Goal: Task Accomplishment & Management: Use online tool/utility

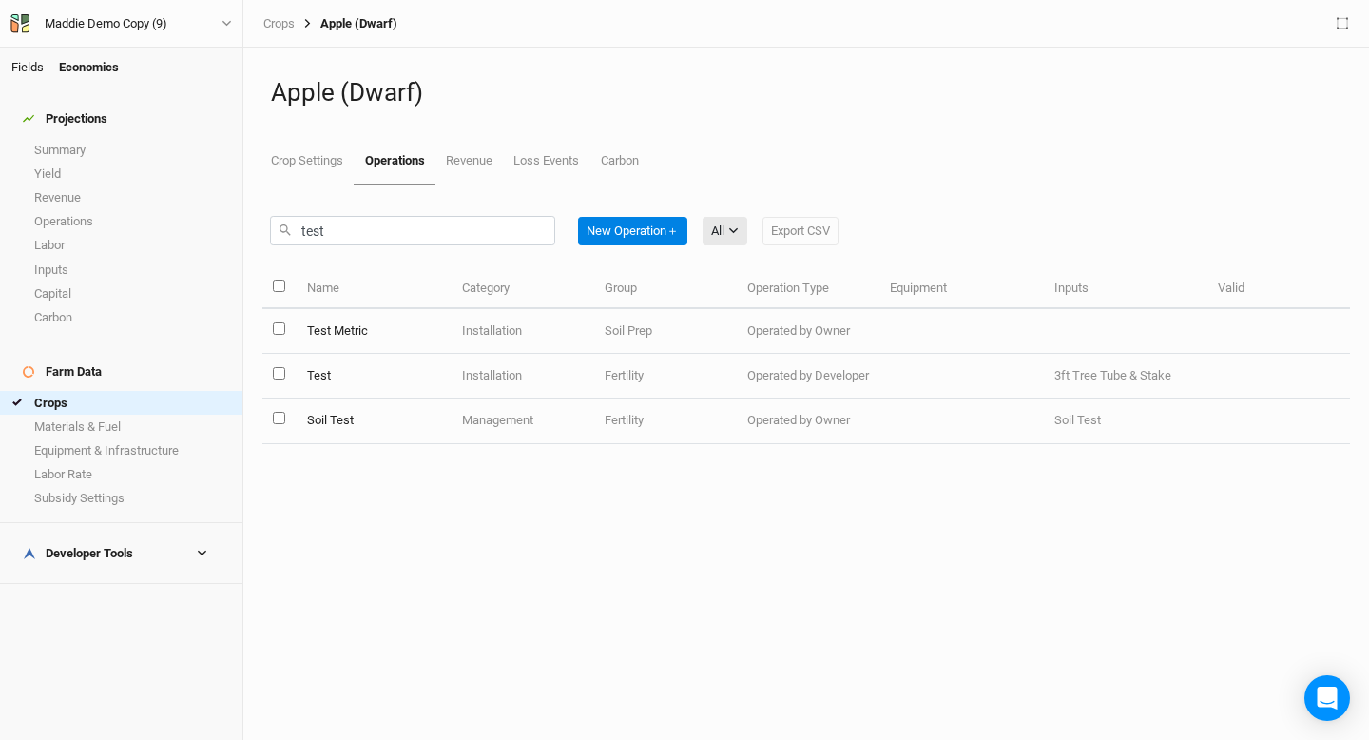
click at [29, 62] on link "Fields" at bounding box center [27, 67] width 32 height 14
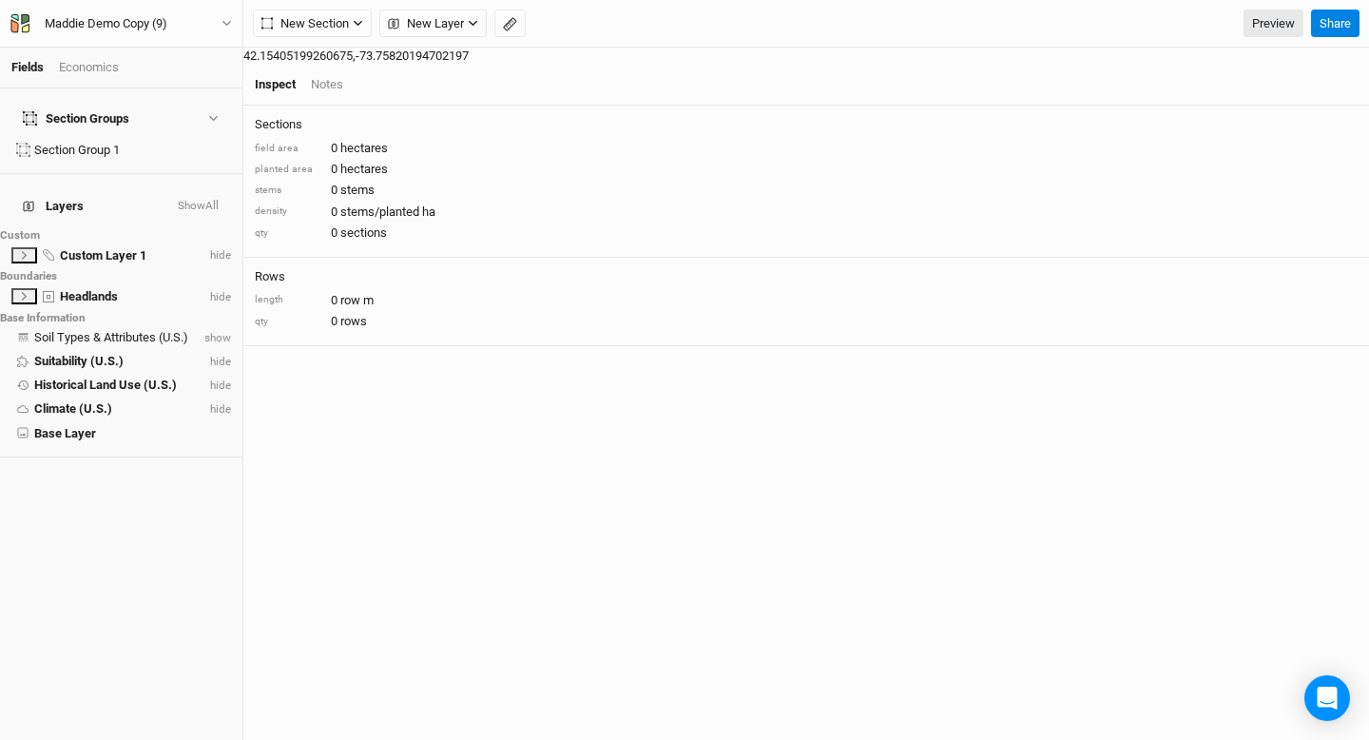
click at [1332, 145] on span "Zoom in" at bounding box center [1346, 145] width 28 height 28
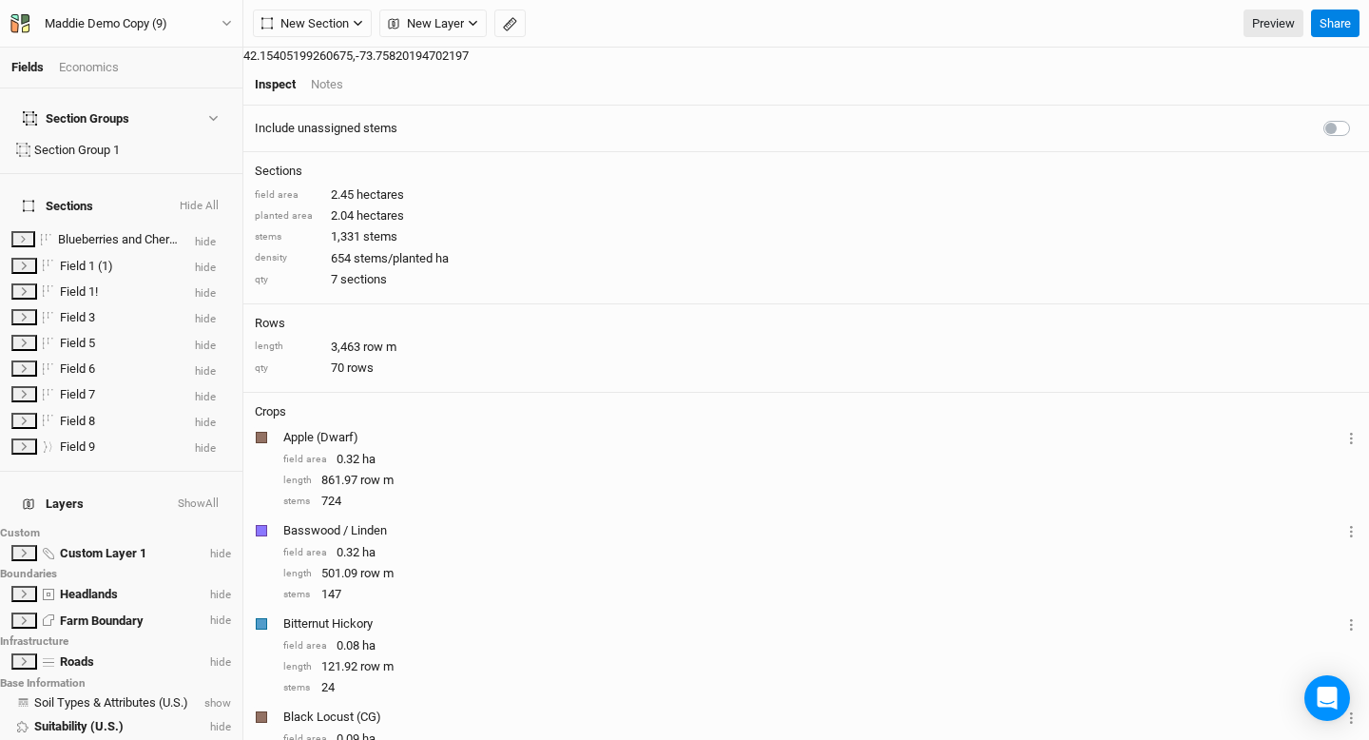
click at [1332, 178] on span "Zoom out" at bounding box center [1346, 173] width 28 height 27
click at [1332, 145] on span "Zoom in" at bounding box center [1346, 145] width 28 height 28
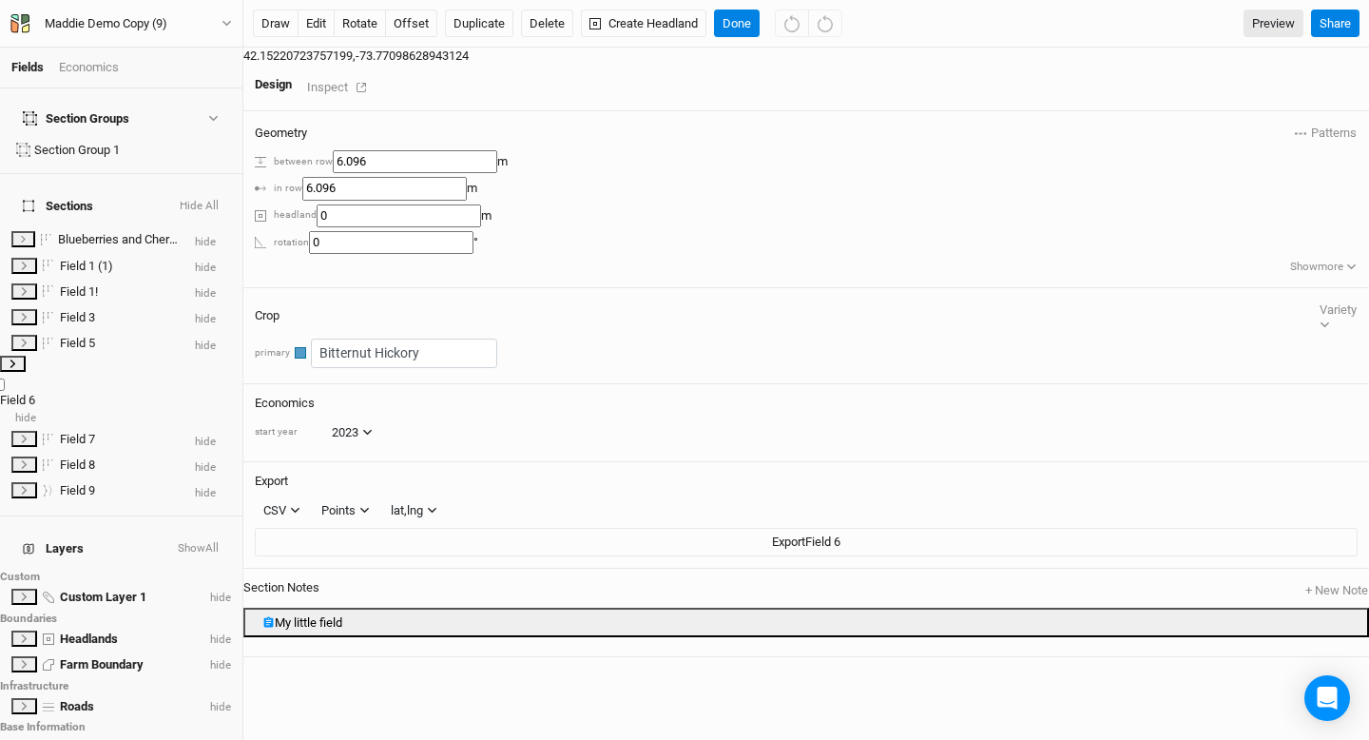
click at [16, 359] on icon at bounding box center [13, 363] width 6 height 9
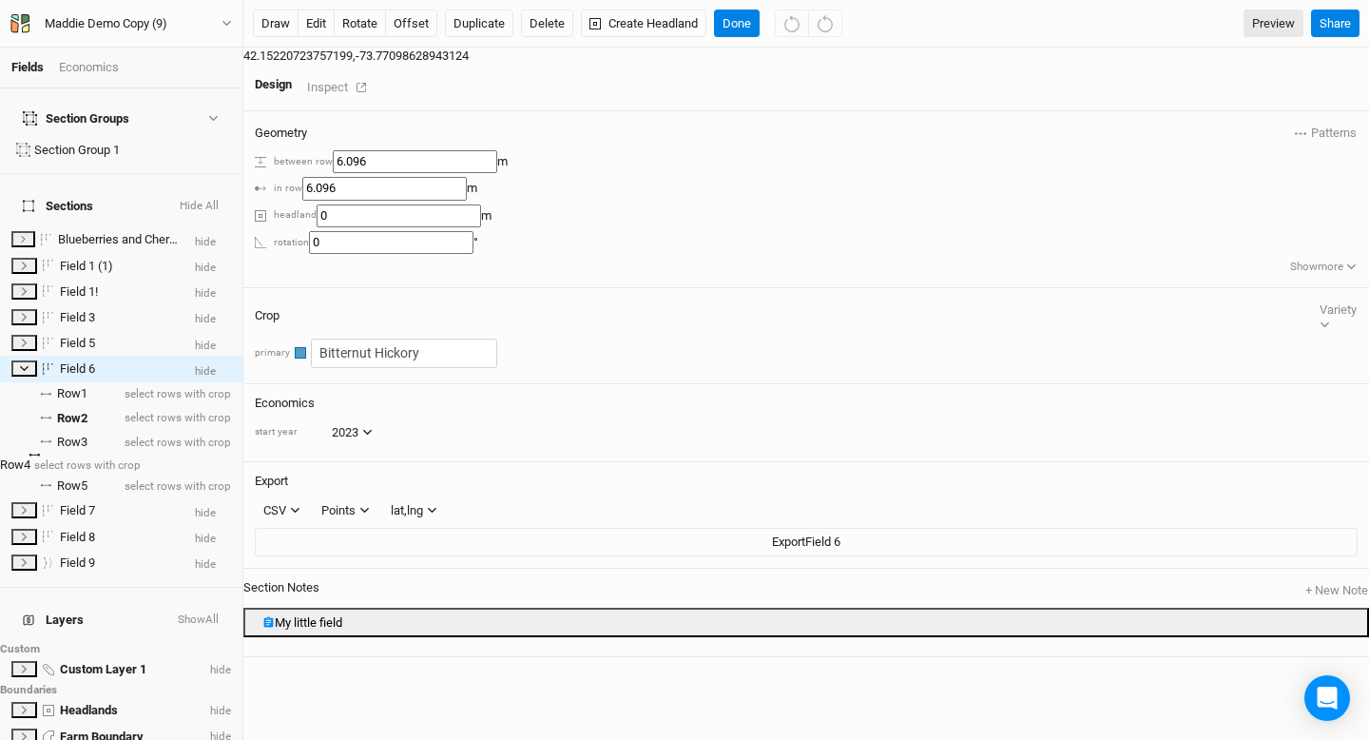
click at [30, 457] on span "Row 4" at bounding box center [15, 464] width 30 height 14
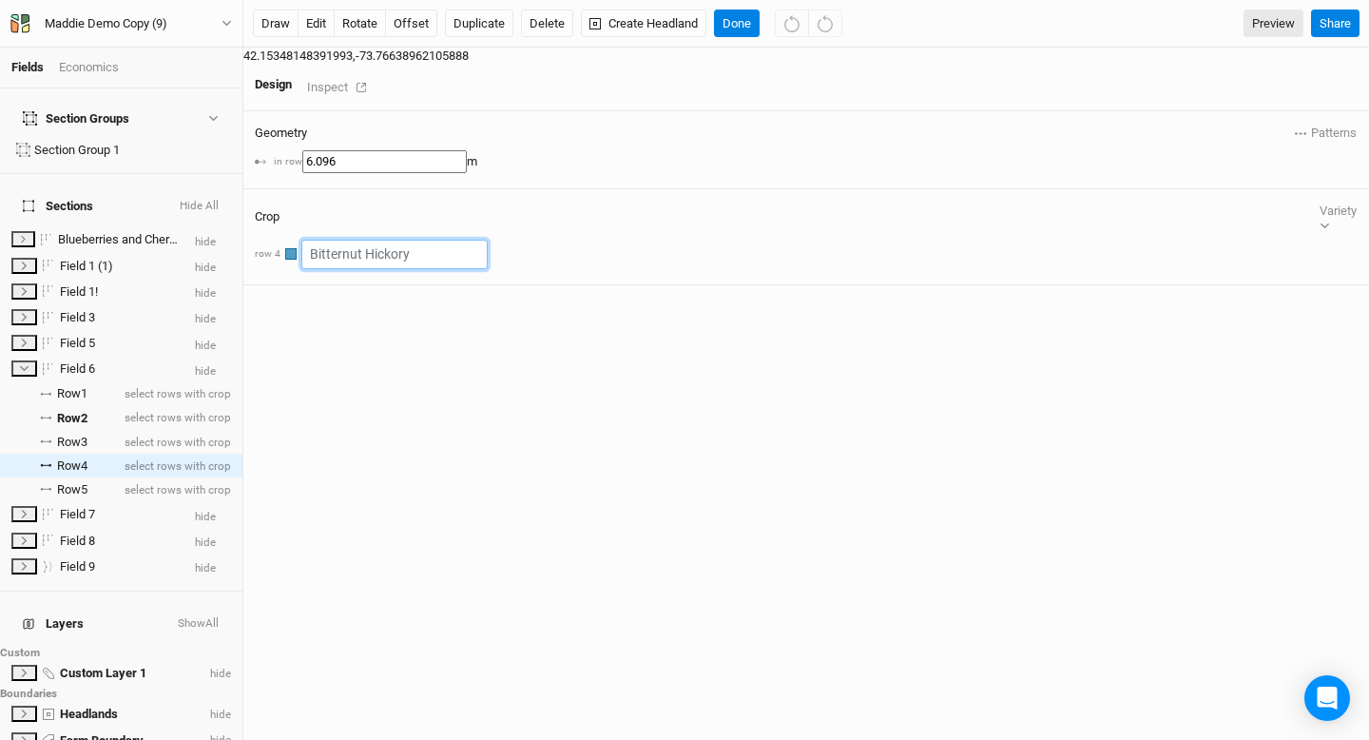
click at [488, 240] on input "text" at bounding box center [394, 254] width 186 height 29
type input "No"
type input "None"
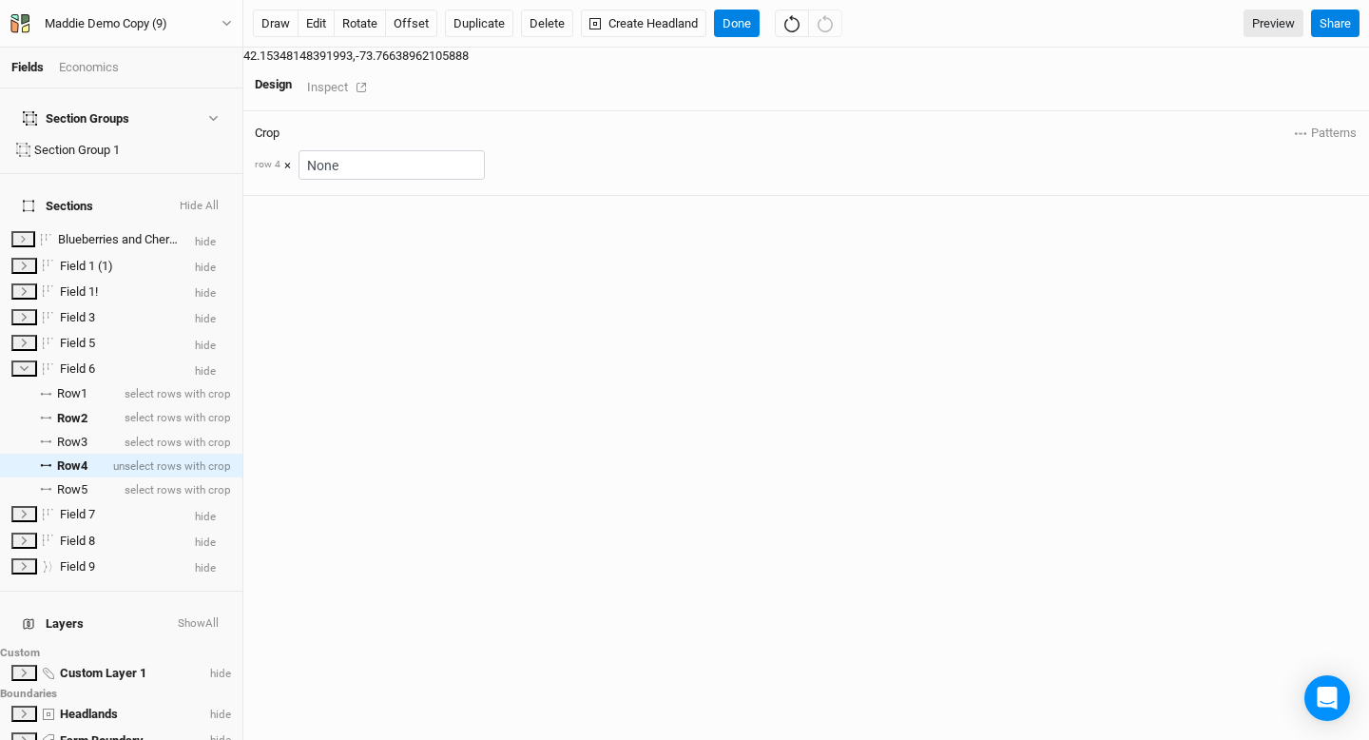
click at [1272, 197] on div "Crop Patterns Blueberry & Cherry view Blueberry Cherry view ＋ New in-row patter…" at bounding box center [806, 154] width 1126 height 86
click at [1343, 124] on span "Patterns" at bounding box center [1326, 133] width 62 height 19
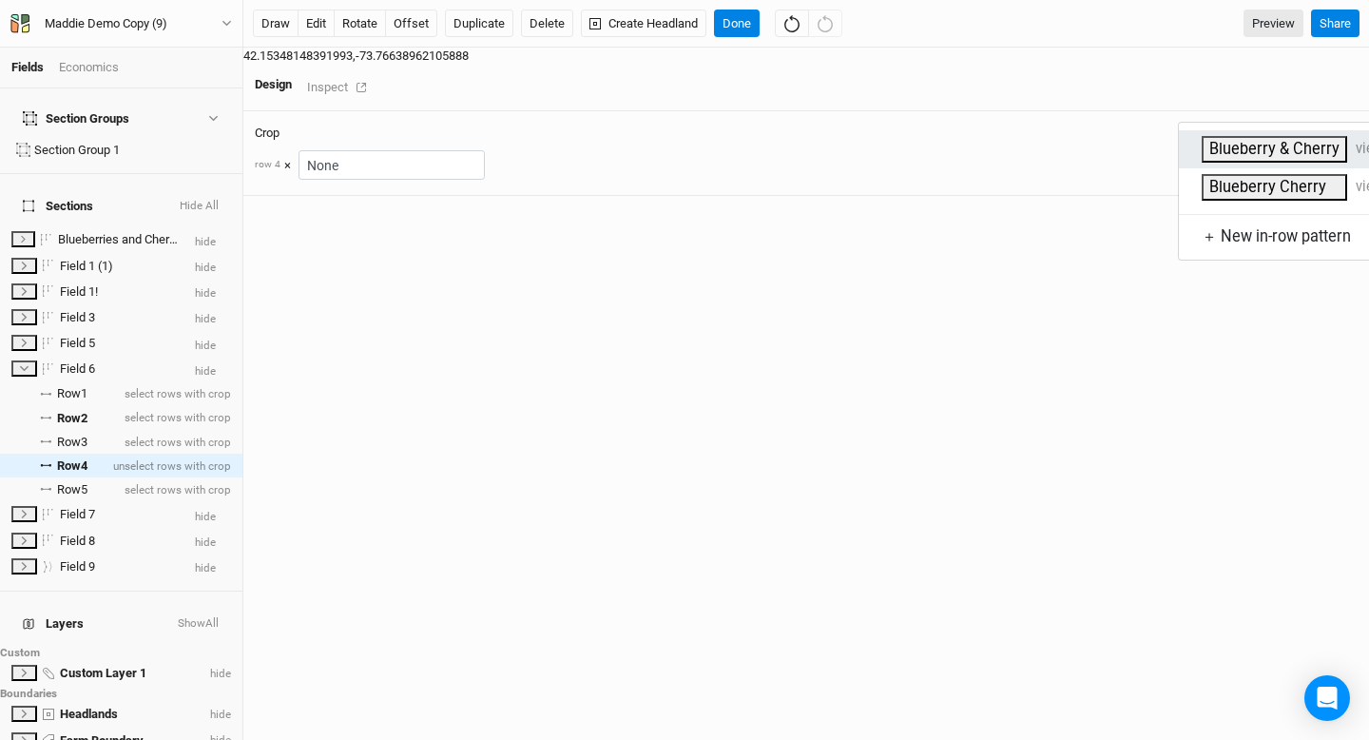
click at [1258, 145] on button "Blueberry & Cherry" at bounding box center [1274, 150] width 145 height 28
click at [1227, 197] on div "Crop Patterns row 4 × None" at bounding box center [806, 154] width 1126 height 86
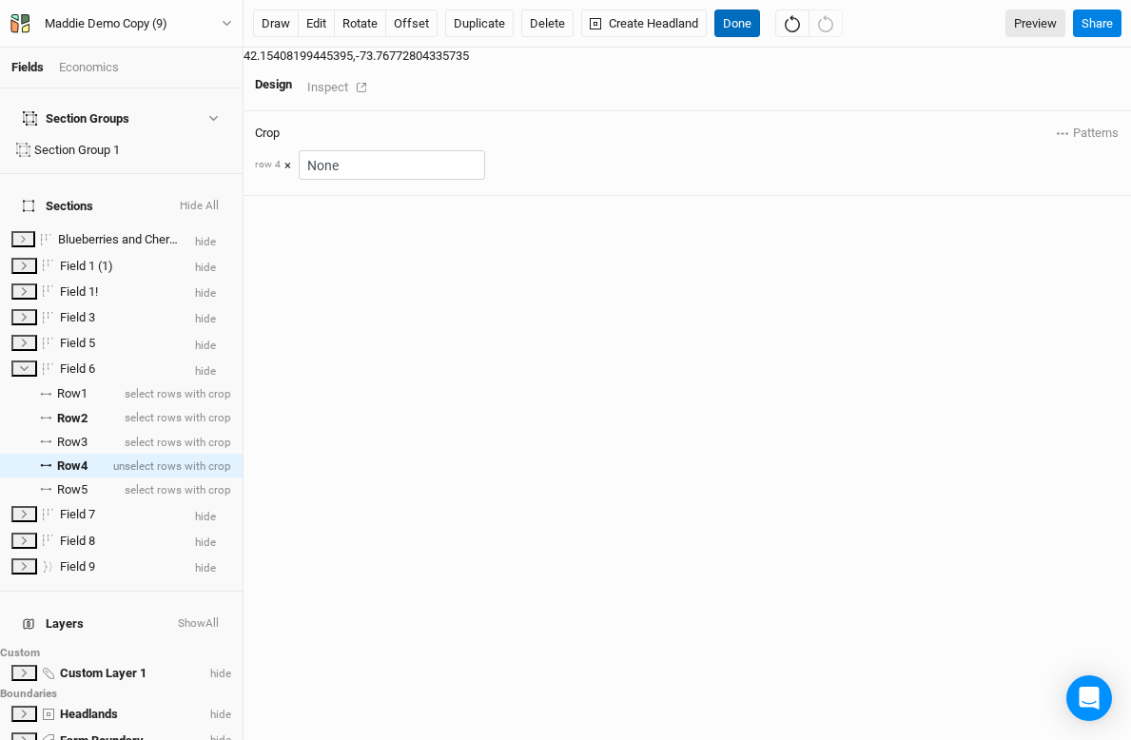
click at [743, 23] on button "Done" at bounding box center [737, 24] width 46 height 29
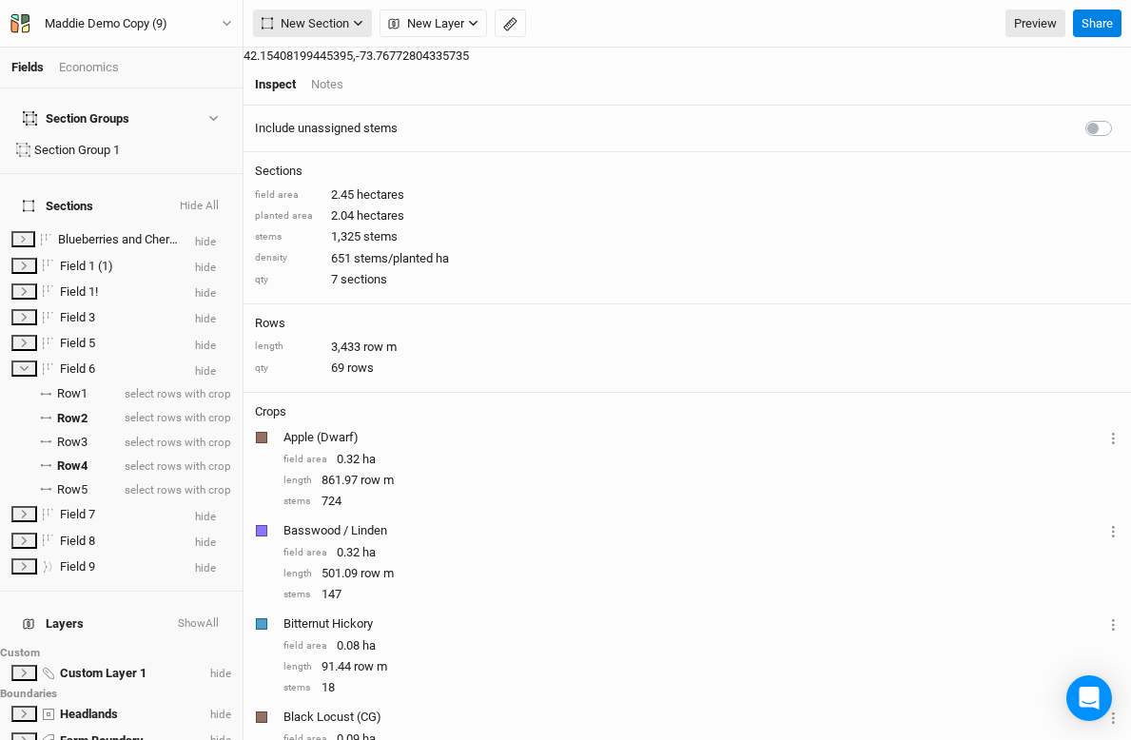
click at [312, 31] on span "New Section" at bounding box center [304, 23] width 87 height 19
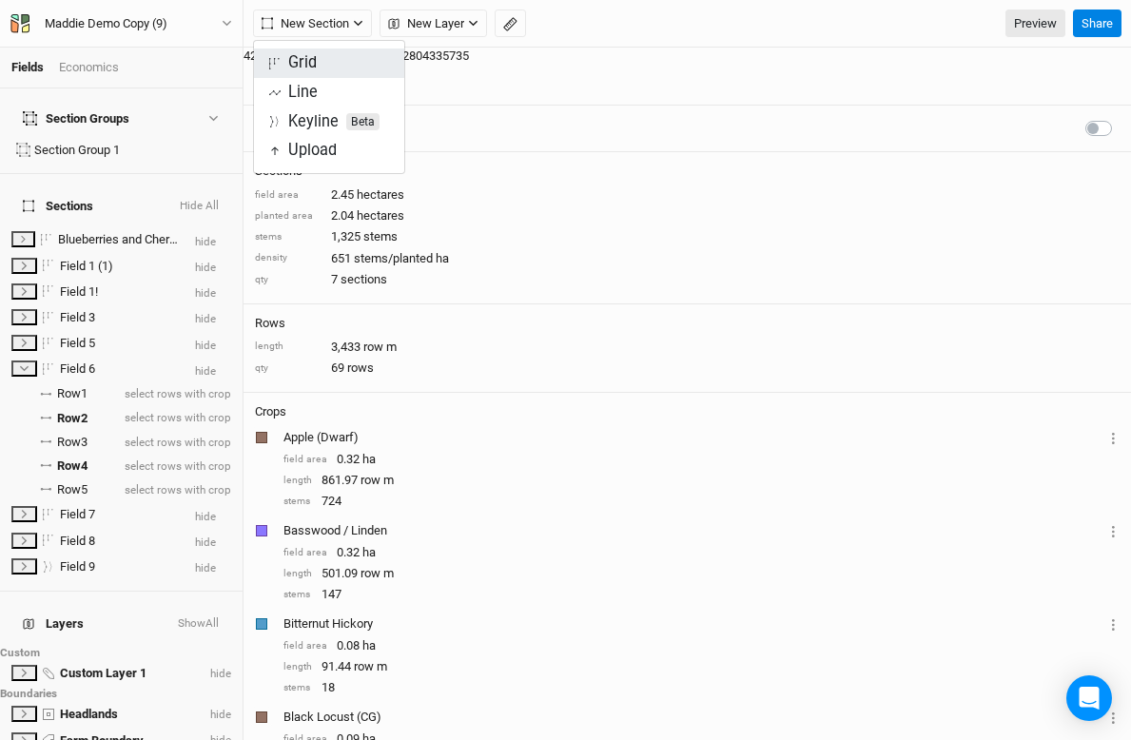
click at [317, 53] on div "Grid" at bounding box center [302, 63] width 29 height 22
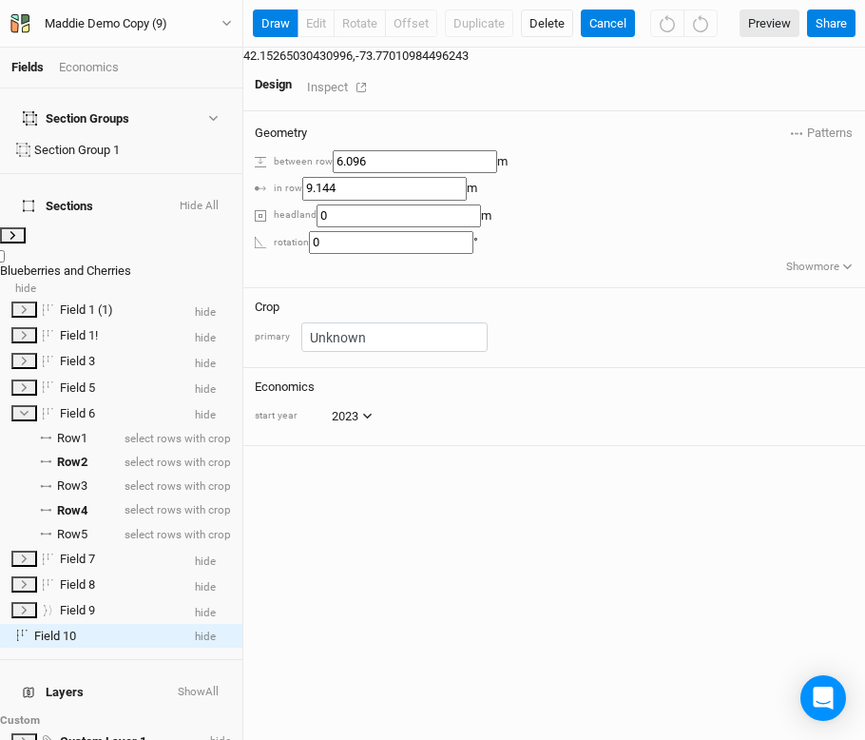
click at [11, 250] on label at bounding box center [11, 250] width 0 height 0
checkbox input "true"
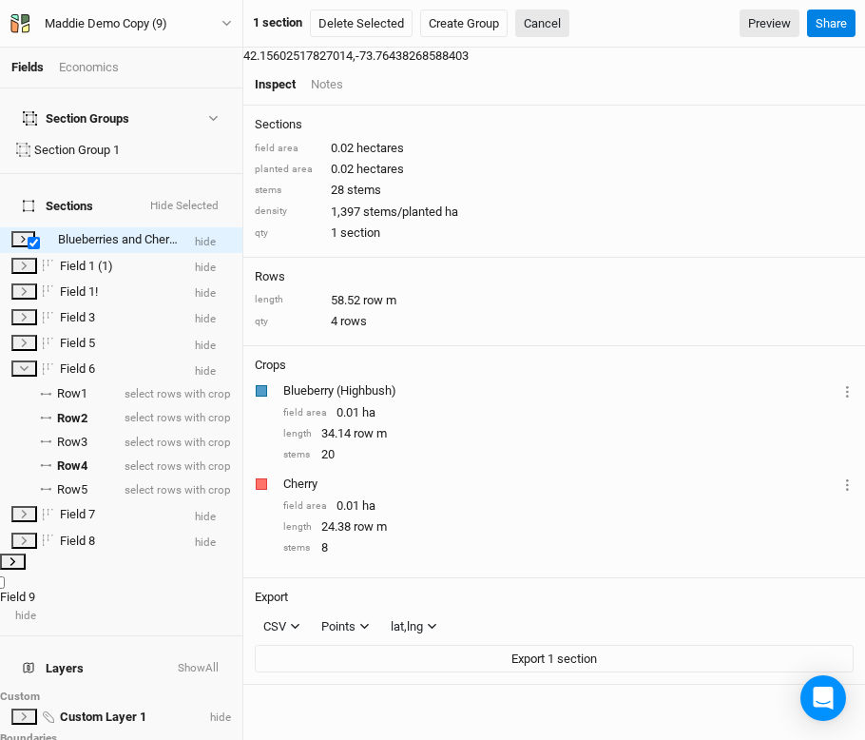
click at [97, 589] on div "Field 9" at bounding box center [121, 597] width 242 height 17
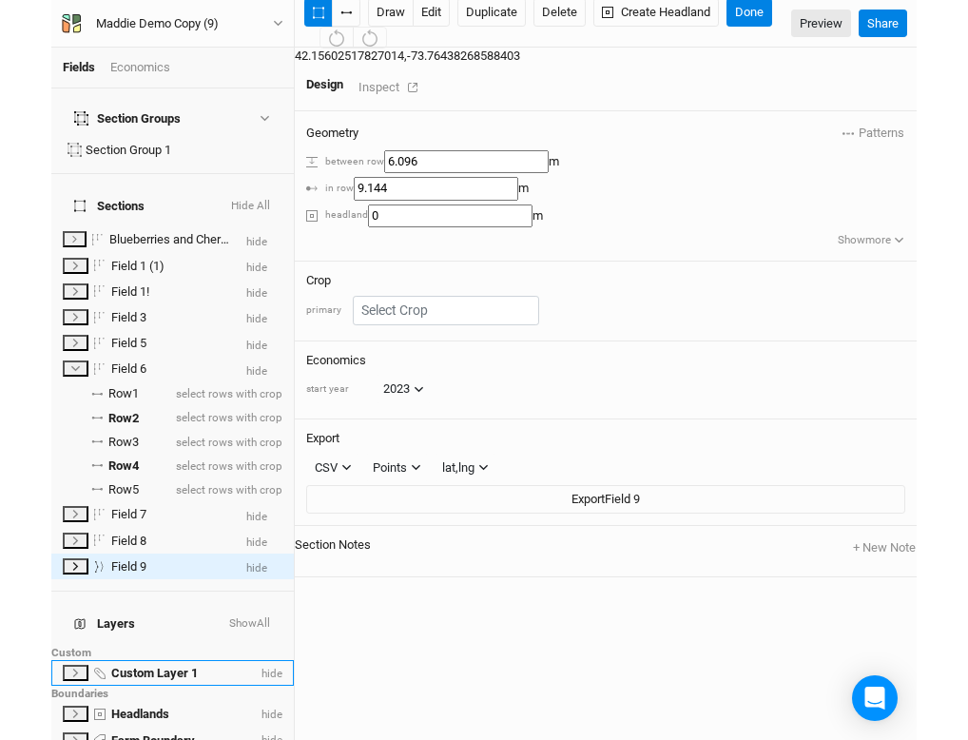
scroll to position [108, 0]
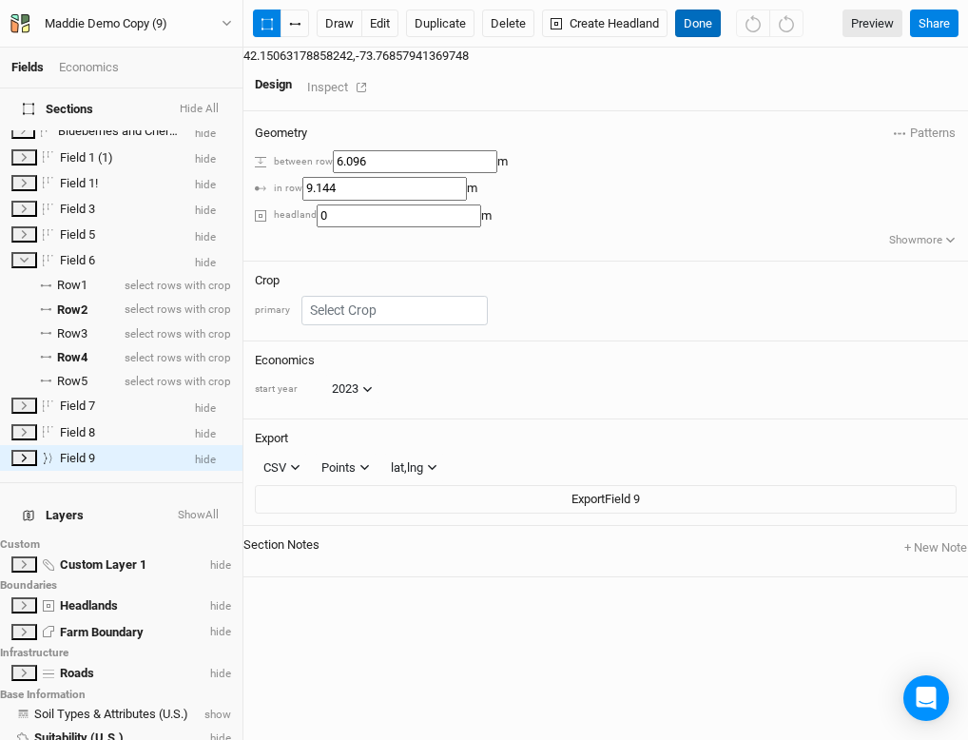
click at [688, 16] on button "Done" at bounding box center [698, 24] width 46 height 29
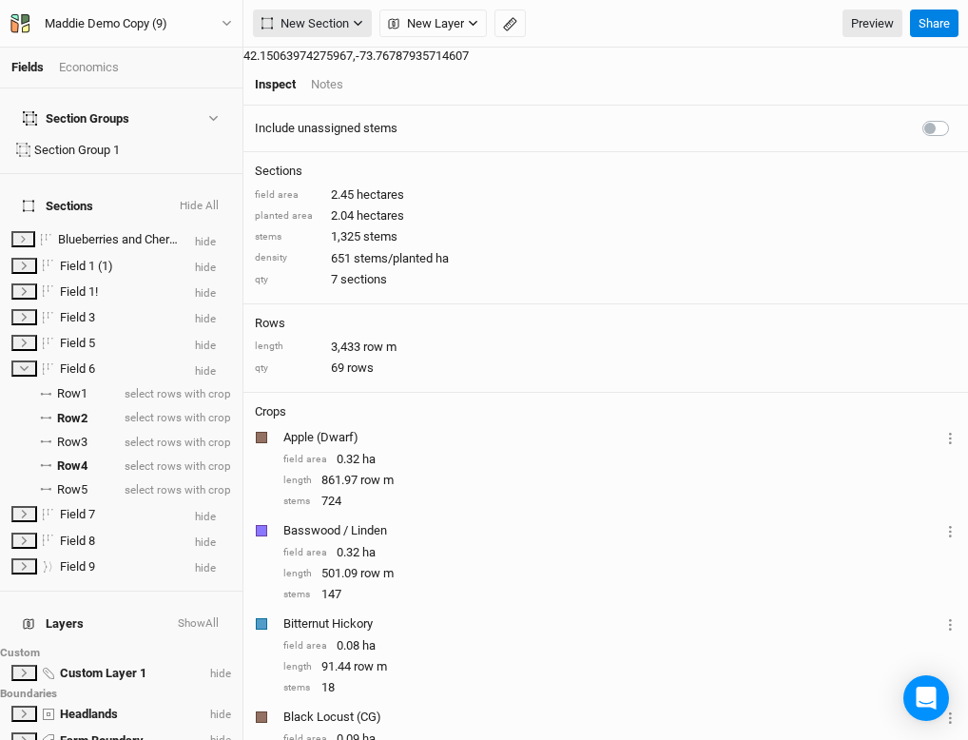
click at [336, 24] on span "New Section" at bounding box center [304, 23] width 87 height 19
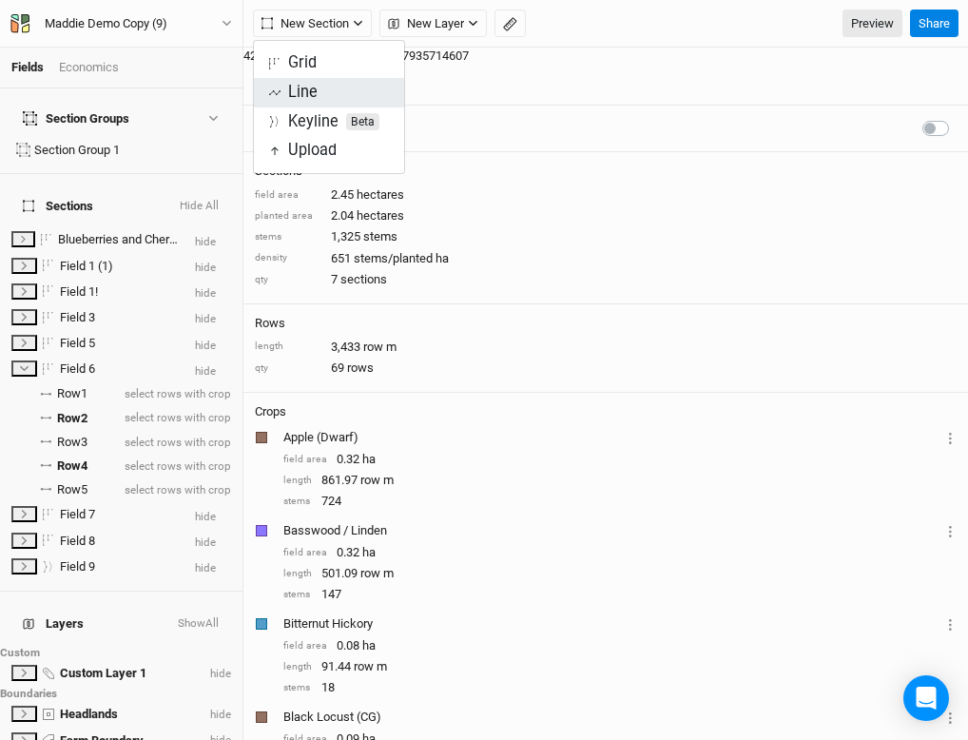
click at [318, 96] on div "Line" at bounding box center [302, 93] width 29 height 22
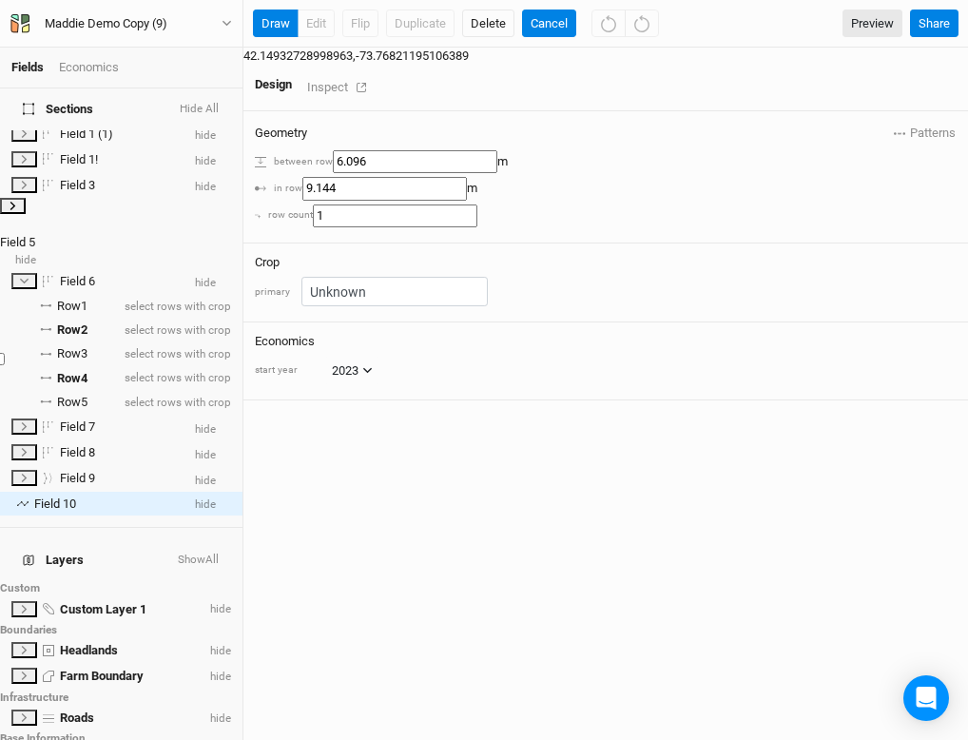
click at [11, 221] on label at bounding box center [11, 221] width 0 height 0
checkbox input "true"
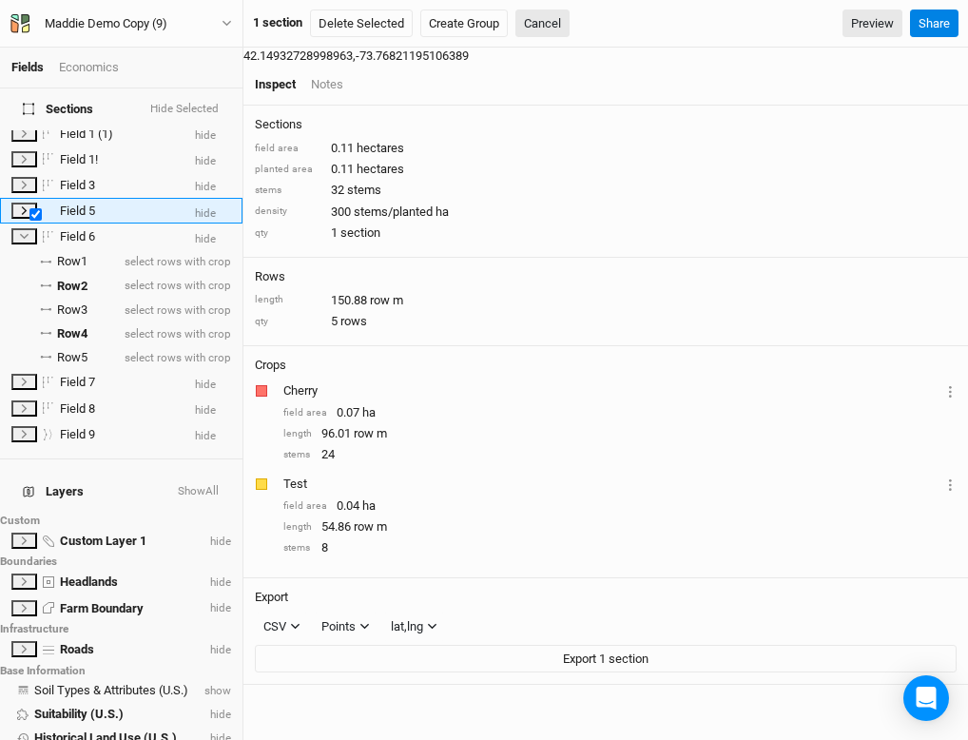
scroll to position [0, 0]
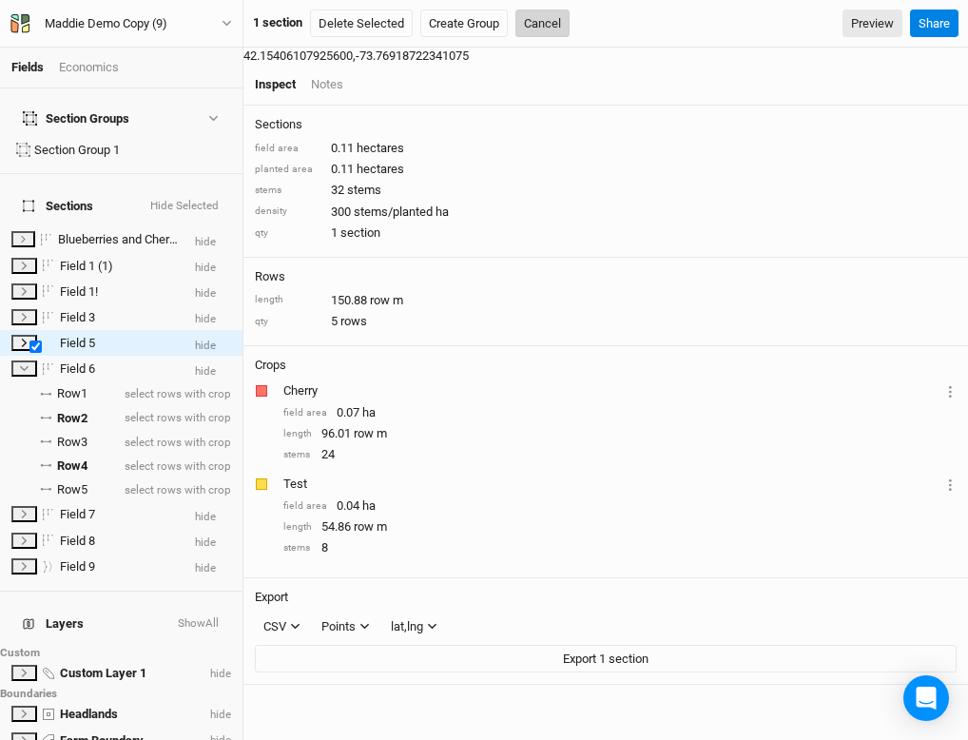
click at [538, 26] on button "Cancel" at bounding box center [542, 24] width 54 height 29
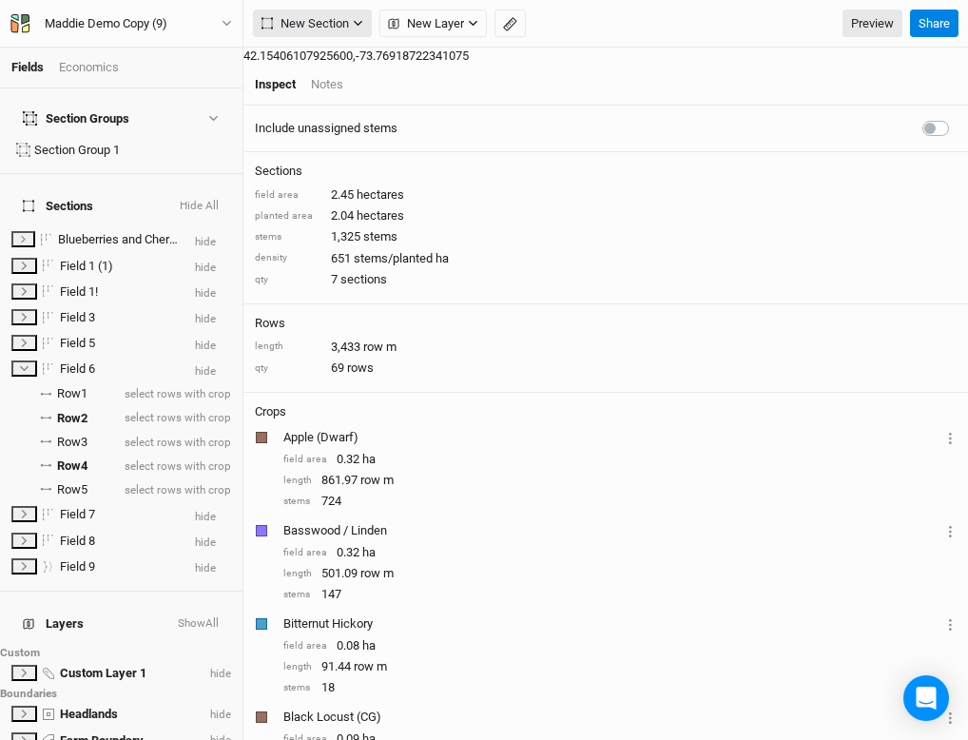
click at [320, 29] on span "New Section" at bounding box center [304, 23] width 87 height 19
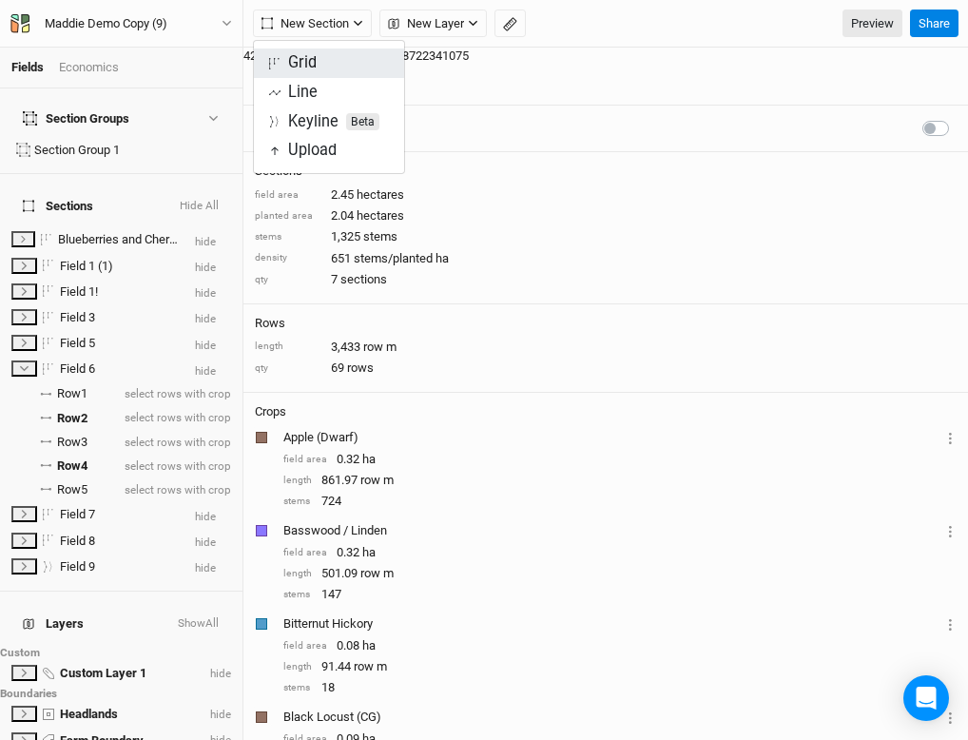
click at [324, 58] on button "Grid" at bounding box center [329, 62] width 150 height 29
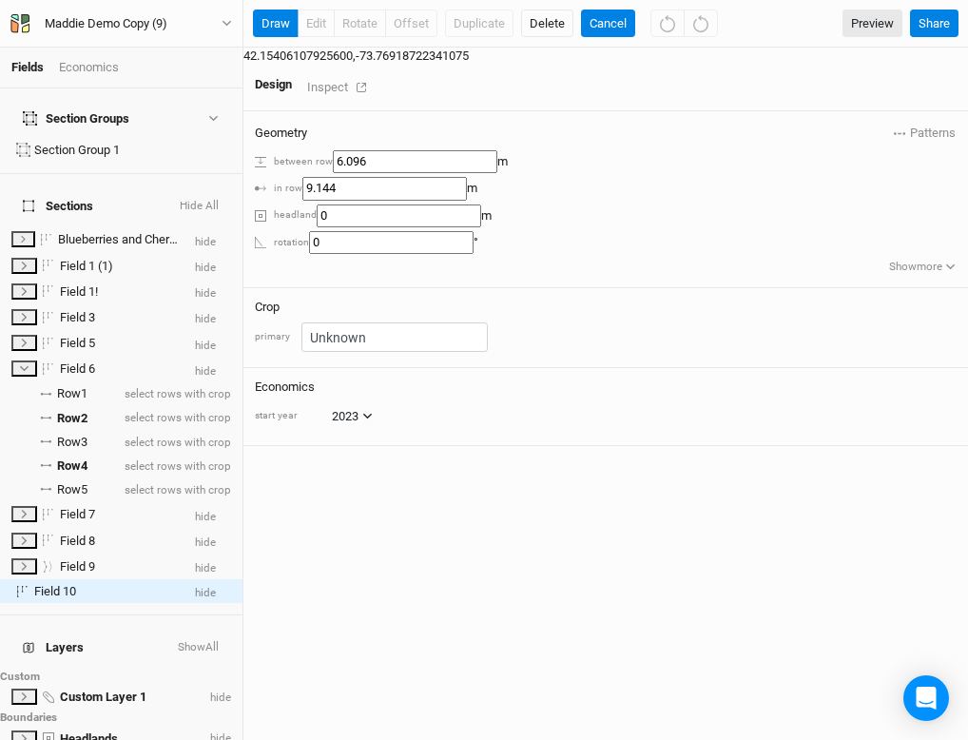
scroll to position [132, 0]
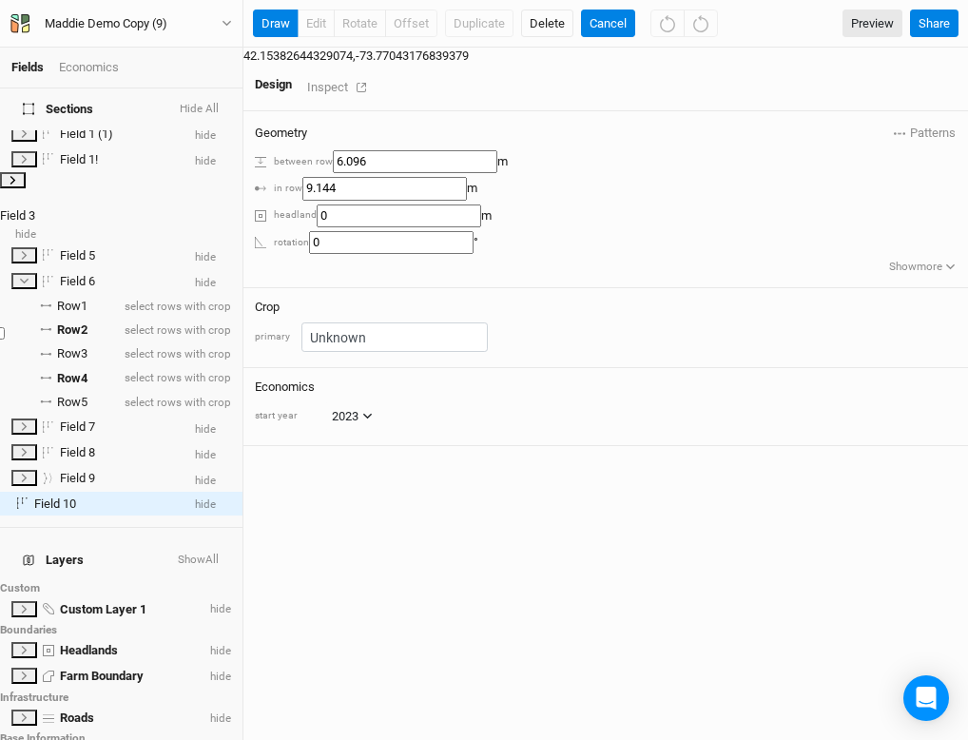
click at [11, 195] on label at bounding box center [11, 195] width 0 height 0
checkbox input "true"
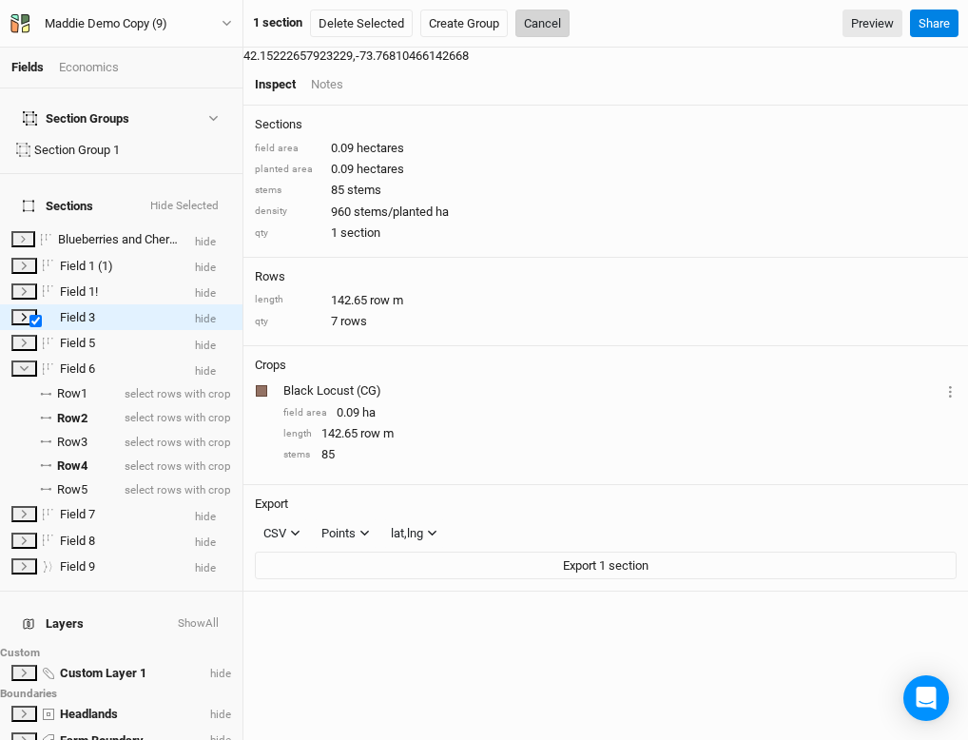
click at [545, 13] on button "Cancel" at bounding box center [542, 24] width 54 height 29
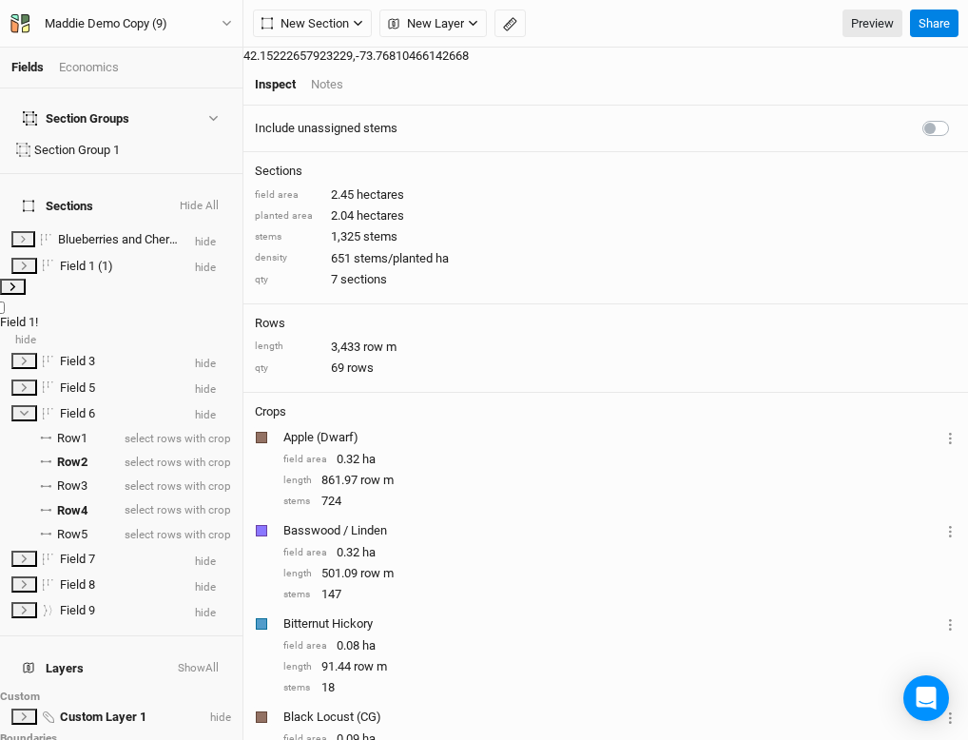
scroll to position [36, 0]
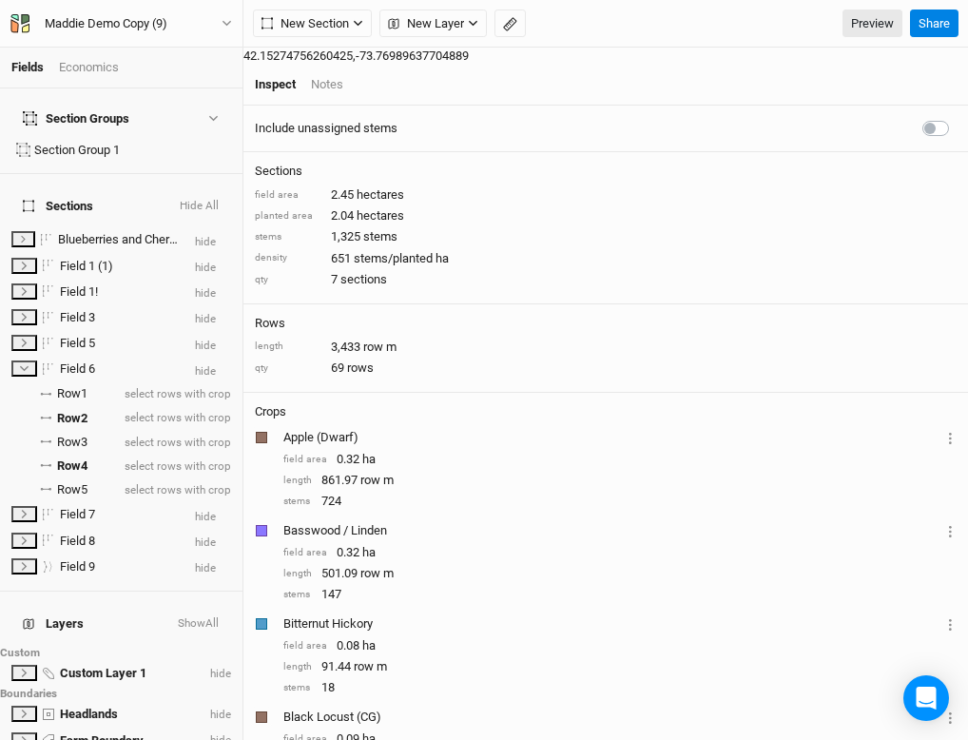
click at [323, 8] on div "New Section Grid Line Keyline Beta Upload New Layer Custom Infrastructure Utili…" at bounding box center [605, 24] width 725 height 48
click at [328, 20] on span "New Section" at bounding box center [304, 23] width 87 height 19
click at [342, 58] on button "Grid" at bounding box center [329, 62] width 150 height 29
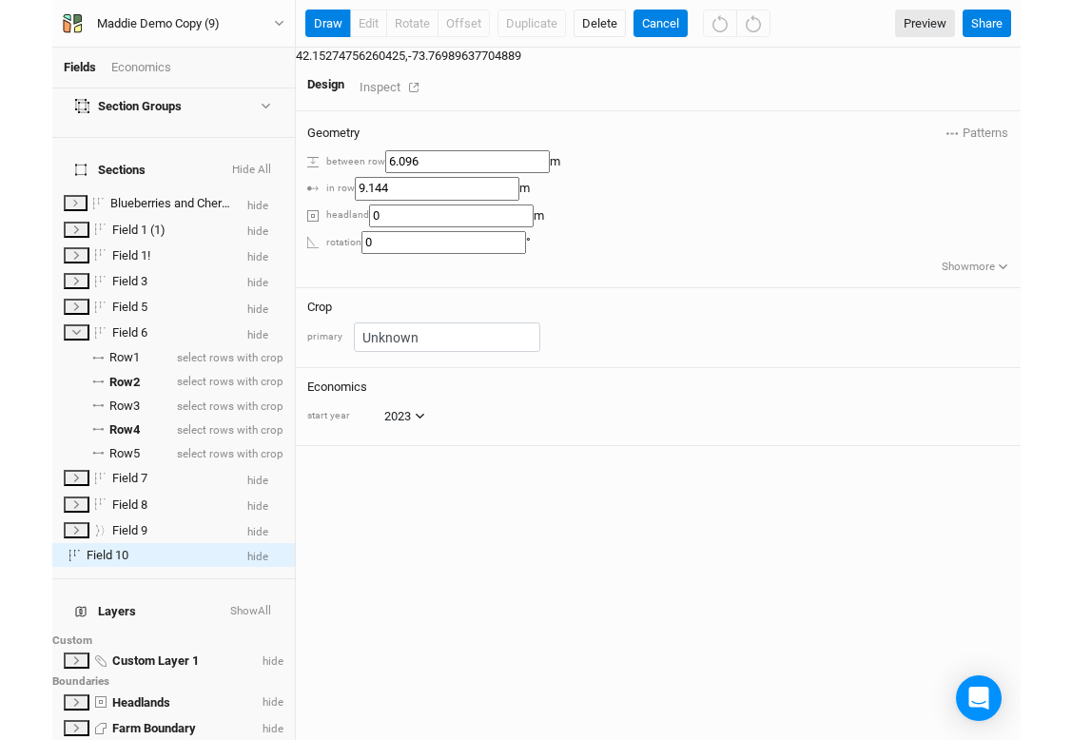
scroll to position [132, 0]
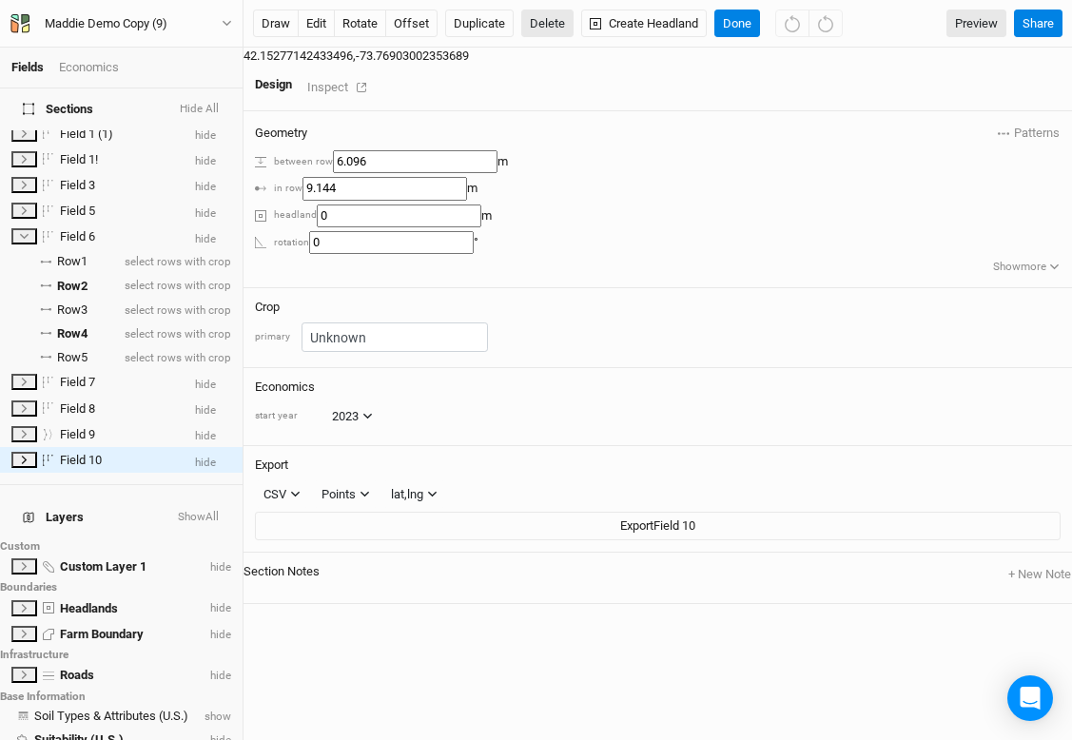
click at [541, 27] on button "Delete" at bounding box center [547, 24] width 52 height 29
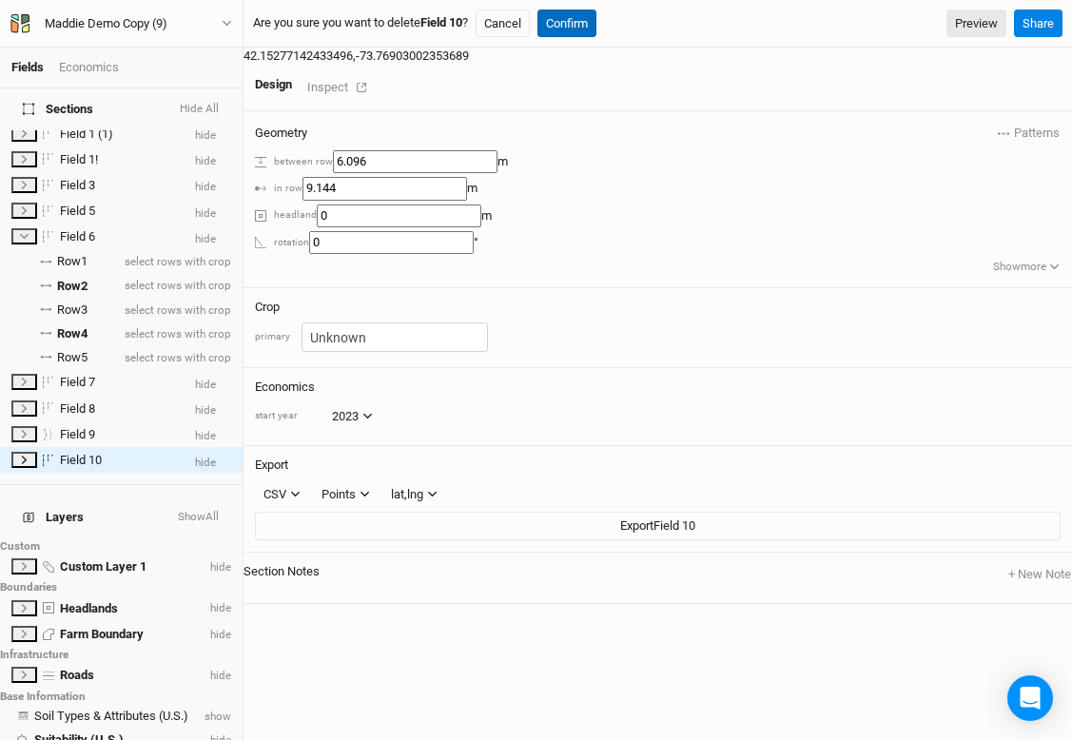
click at [589, 18] on button "Confirm" at bounding box center [566, 24] width 59 height 29
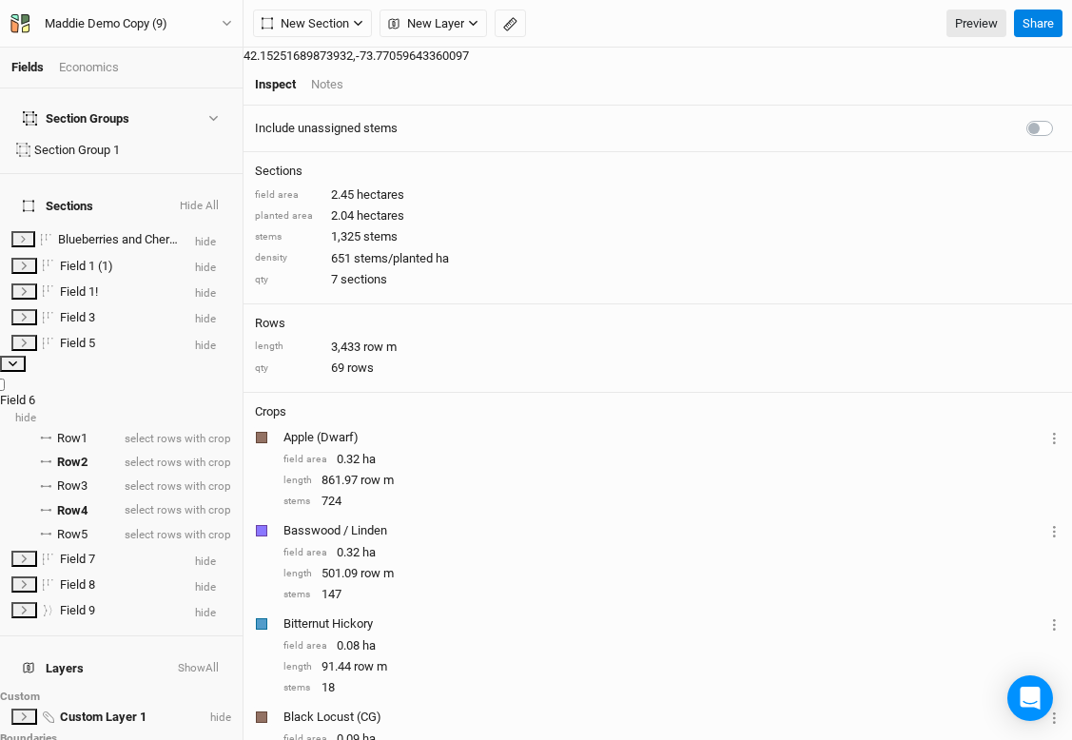
click at [11, 379] on label at bounding box center [11, 379] width 0 height 0
checkbox input "true"
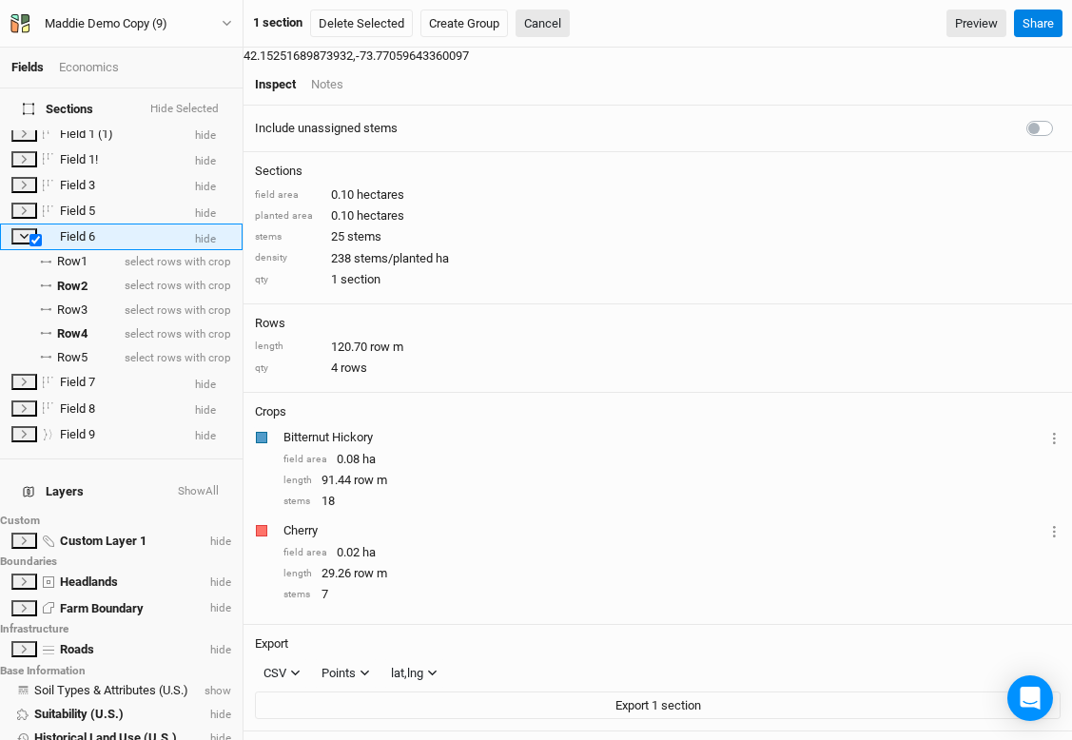
scroll to position [0, 0]
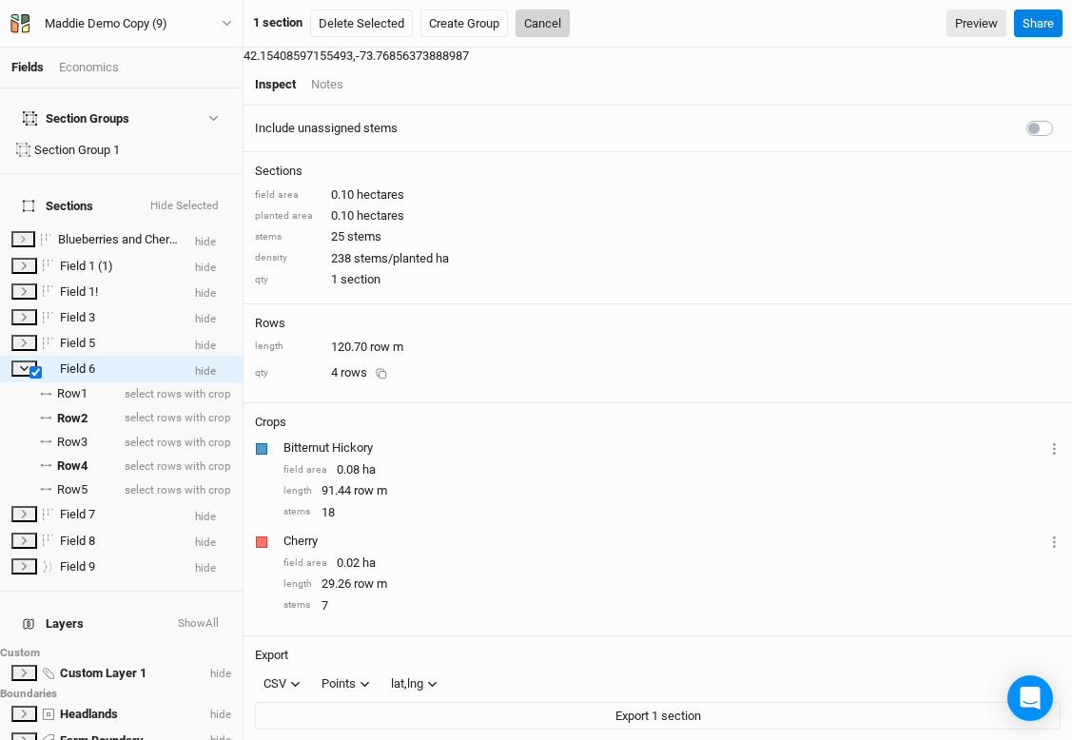
click at [550, 28] on button "Cancel" at bounding box center [542, 24] width 54 height 29
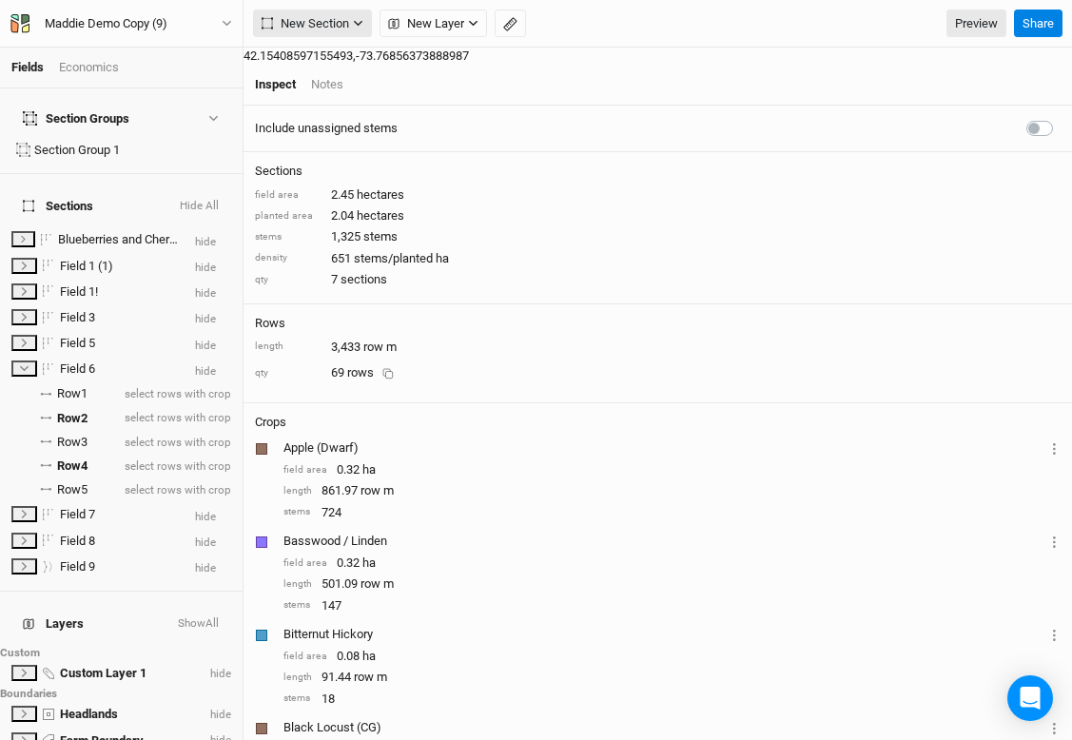
click at [319, 13] on button "New Section" at bounding box center [312, 24] width 119 height 29
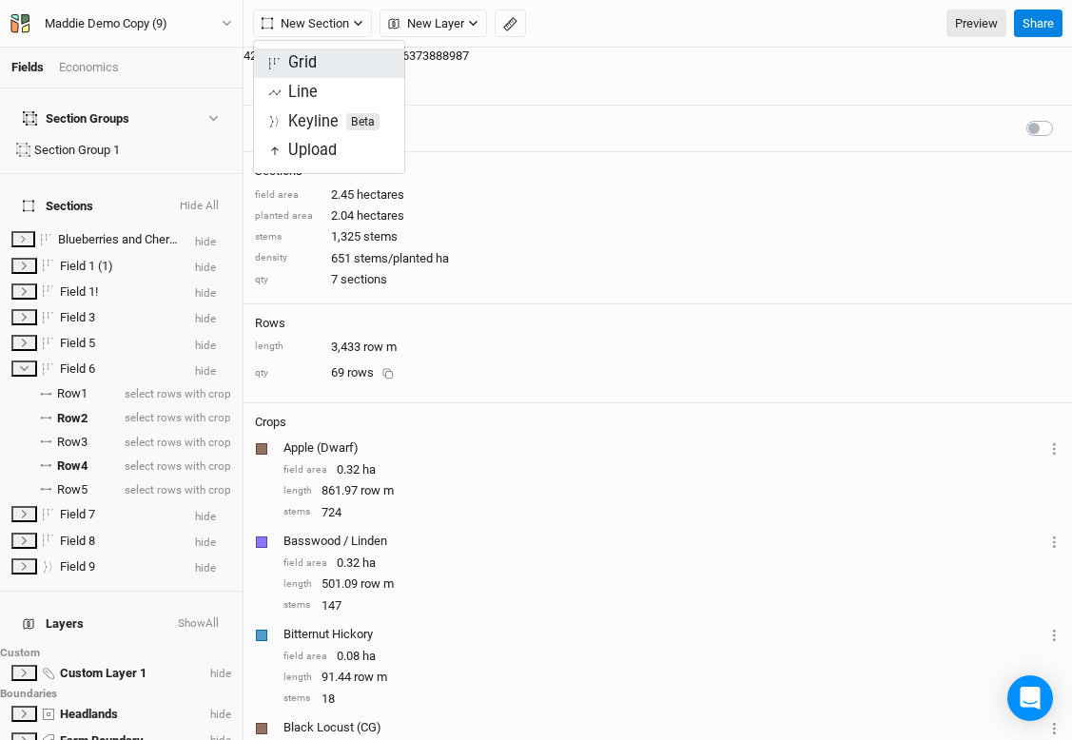
click at [311, 60] on div "Grid" at bounding box center [302, 63] width 29 height 22
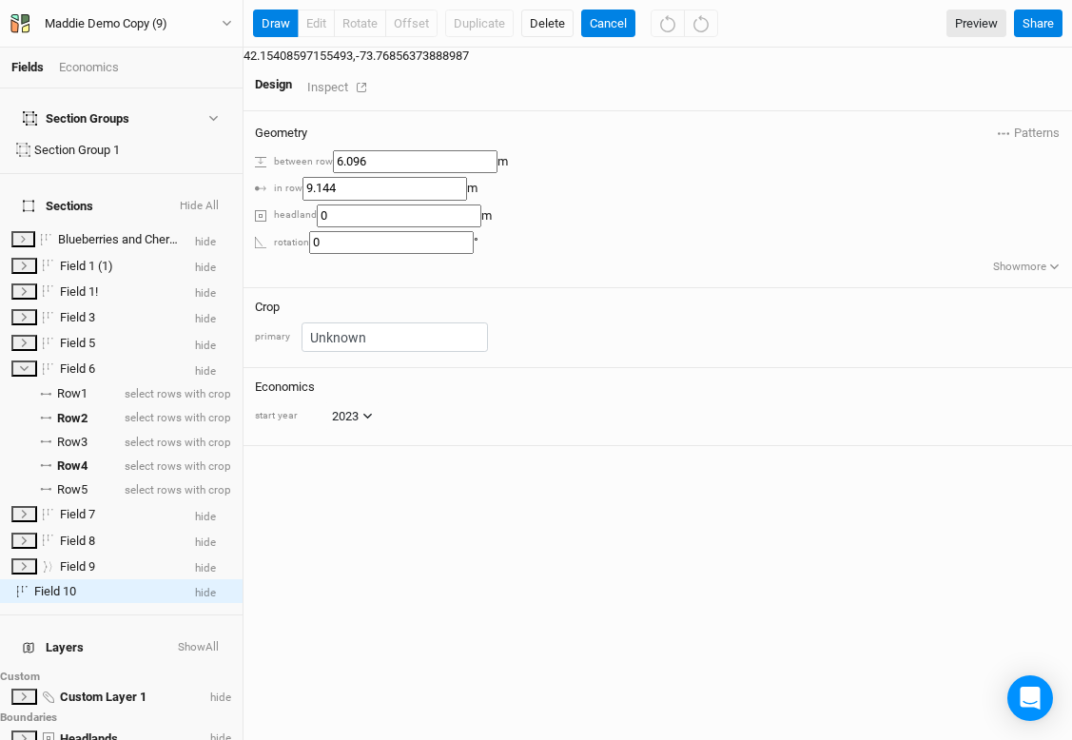
scroll to position [132, 0]
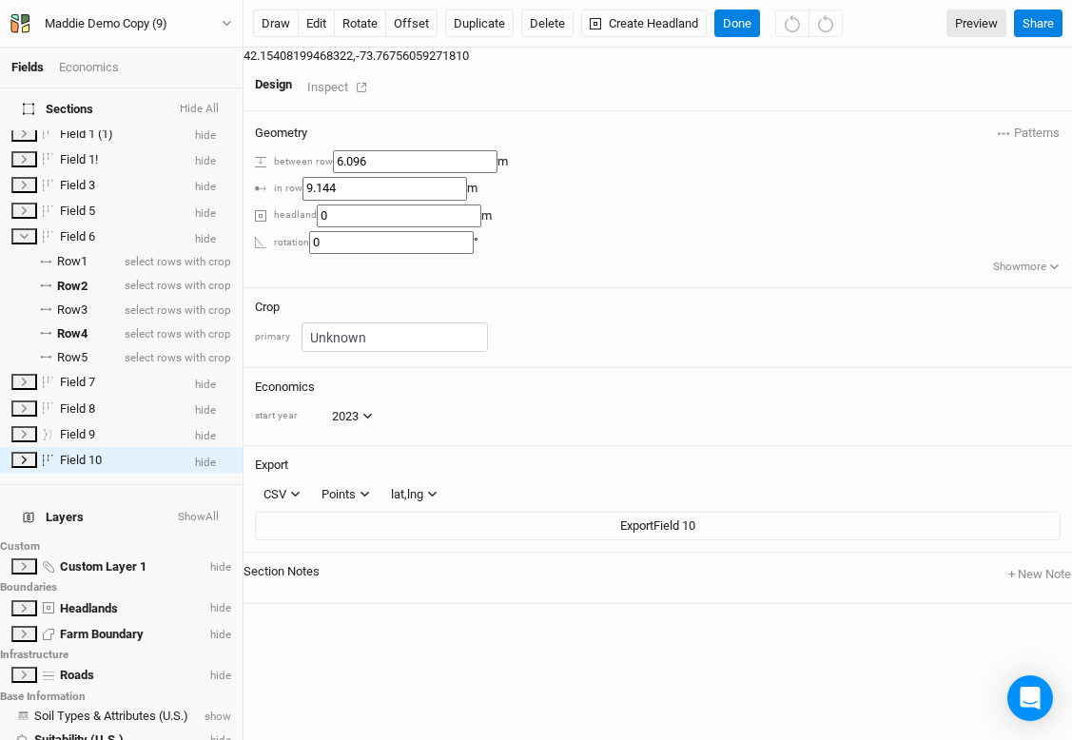
click at [733, 37] on div "draw edit rotate offset Duplicate Delete Create Headland Done Preview Share" at bounding box center [657, 24] width 828 height 48
click at [730, 30] on button "Done" at bounding box center [737, 24] width 46 height 29
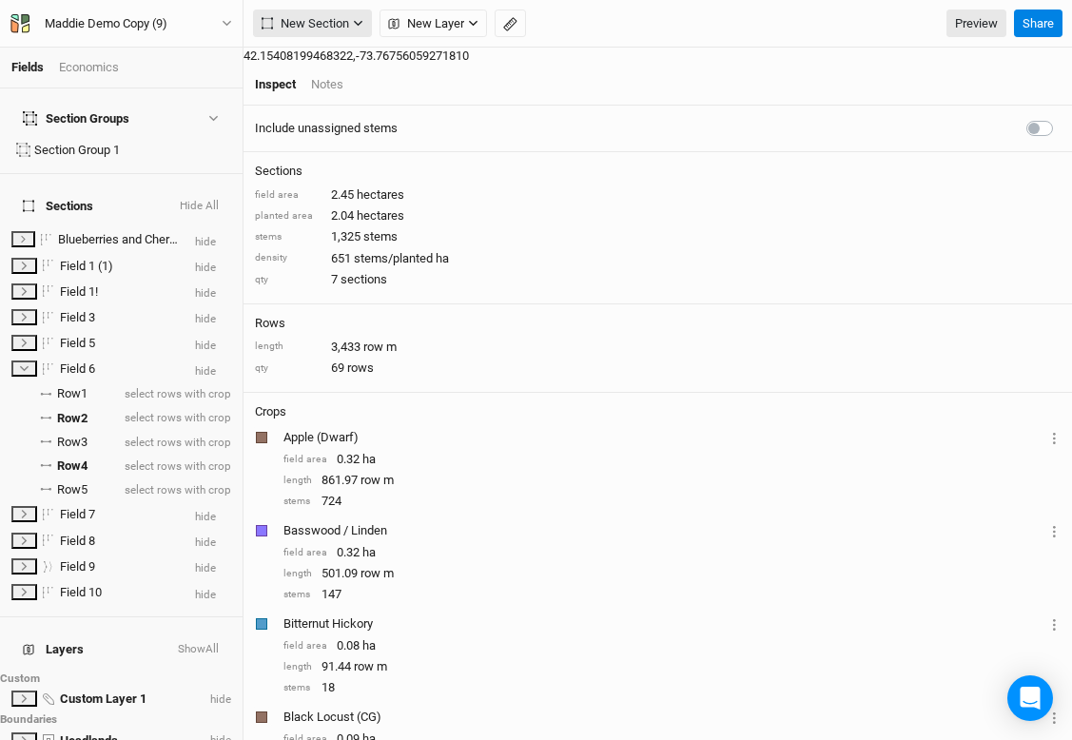
click at [342, 20] on span "New Section" at bounding box center [304, 23] width 87 height 19
click at [363, 48] on div "Grid Line Keyline Beta Upload" at bounding box center [329, 107] width 152 height 134
click at [343, 12] on button "New Section" at bounding box center [312, 24] width 119 height 29
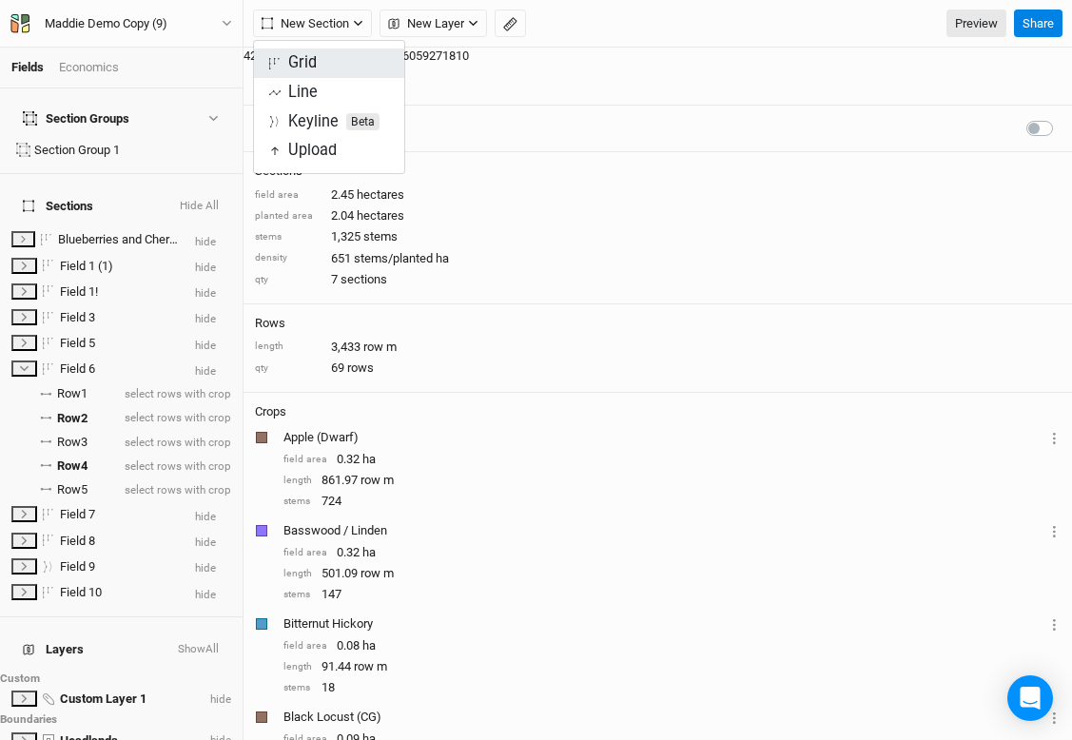
click at [341, 58] on button "Grid" at bounding box center [329, 62] width 150 height 29
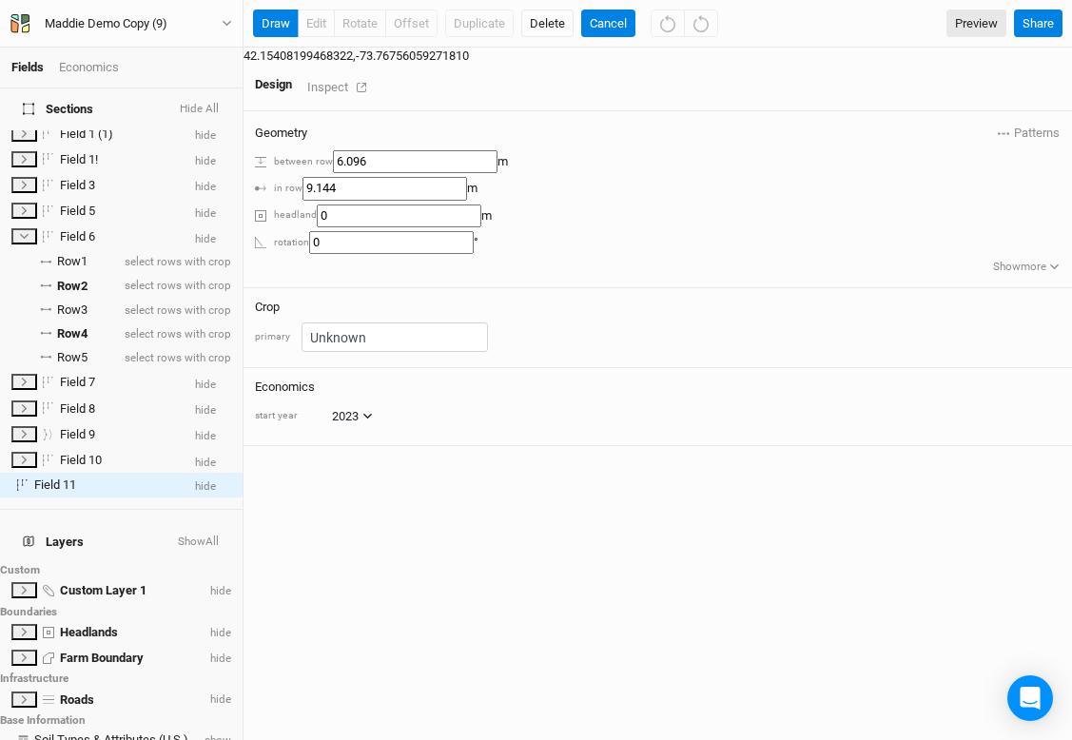
scroll to position [156, 0]
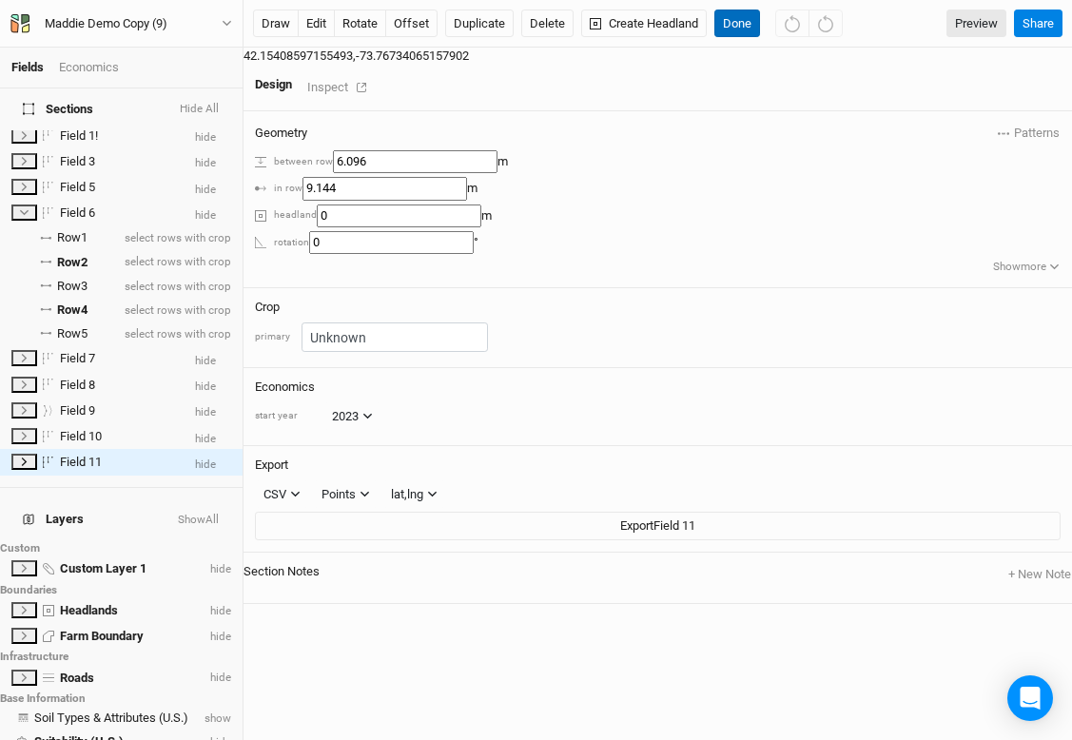
click at [740, 27] on button "Done" at bounding box center [737, 24] width 46 height 29
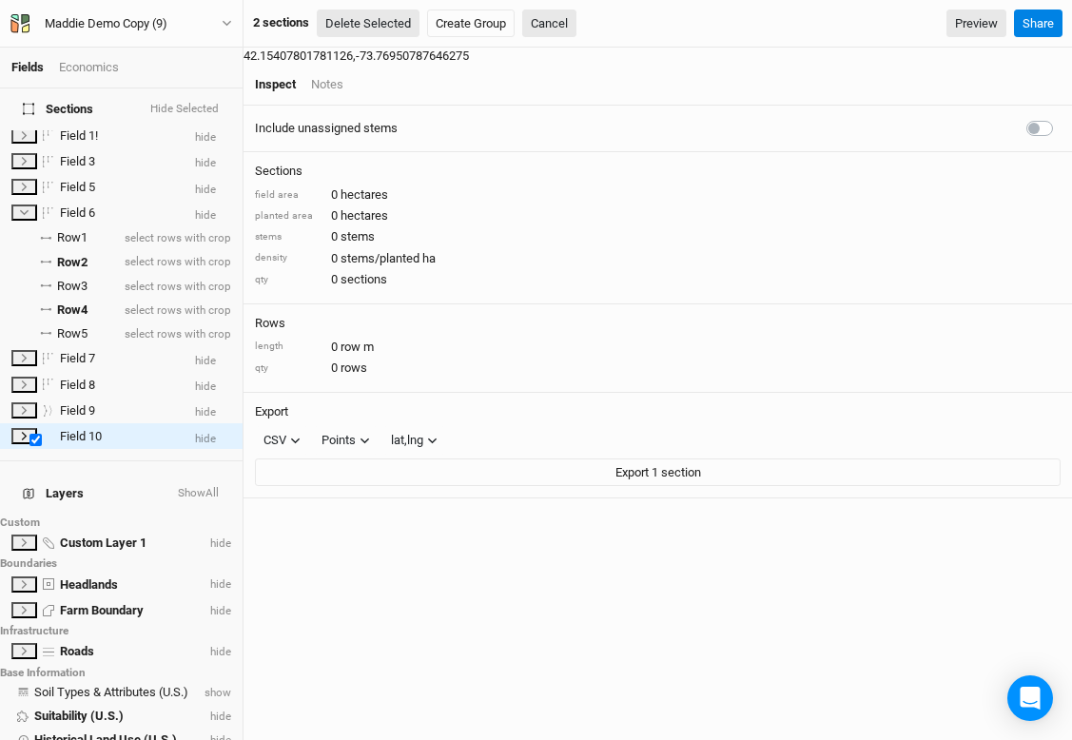
click at [383, 26] on button "Delete Selected" at bounding box center [368, 24] width 103 height 29
click at [578, 16] on button "Confirm" at bounding box center [580, 24] width 59 height 29
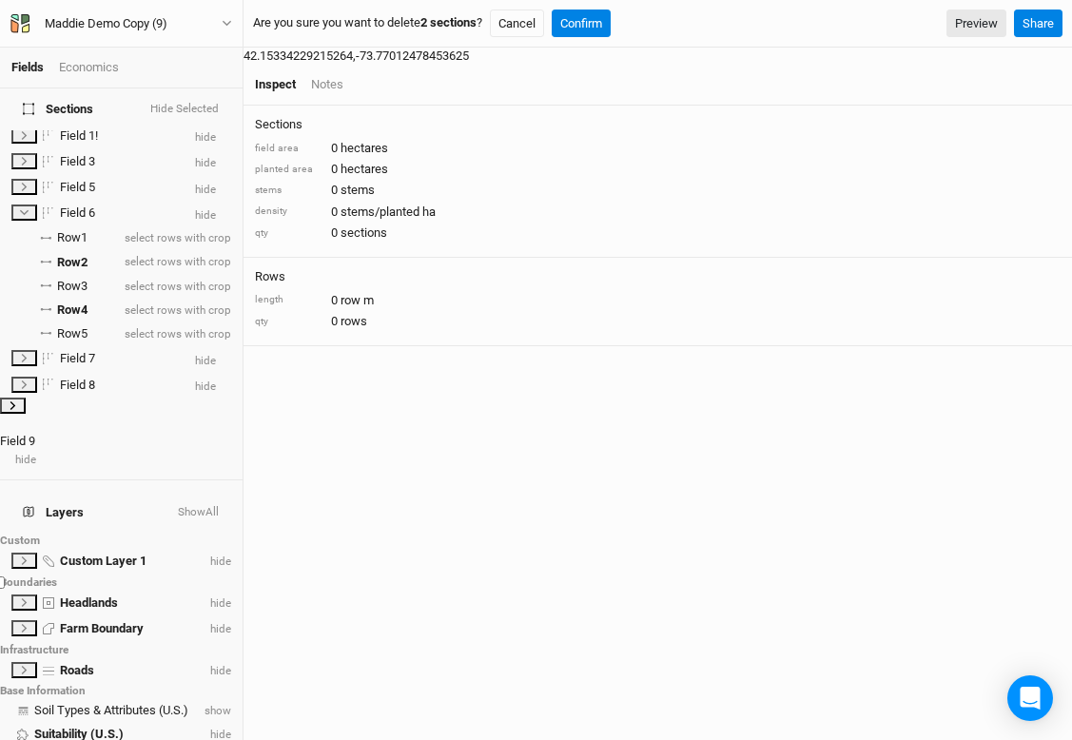
click at [11, 420] on label at bounding box center [11, 420] width 0 height 0
checkbox input "true"
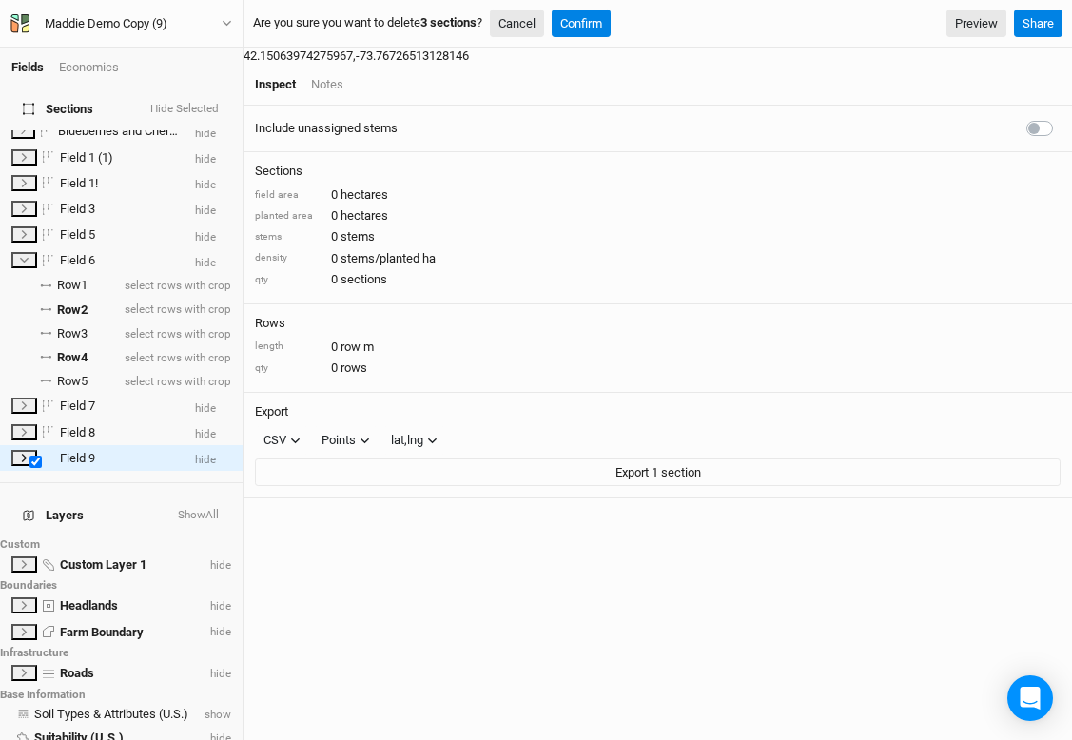
click at [525, 27] on button "Cancel" at bounding box center [517, 24] width 54 height 29
click at [541, 26] on button "Cancel" at bounding box center [549, 24] width 54 height 29
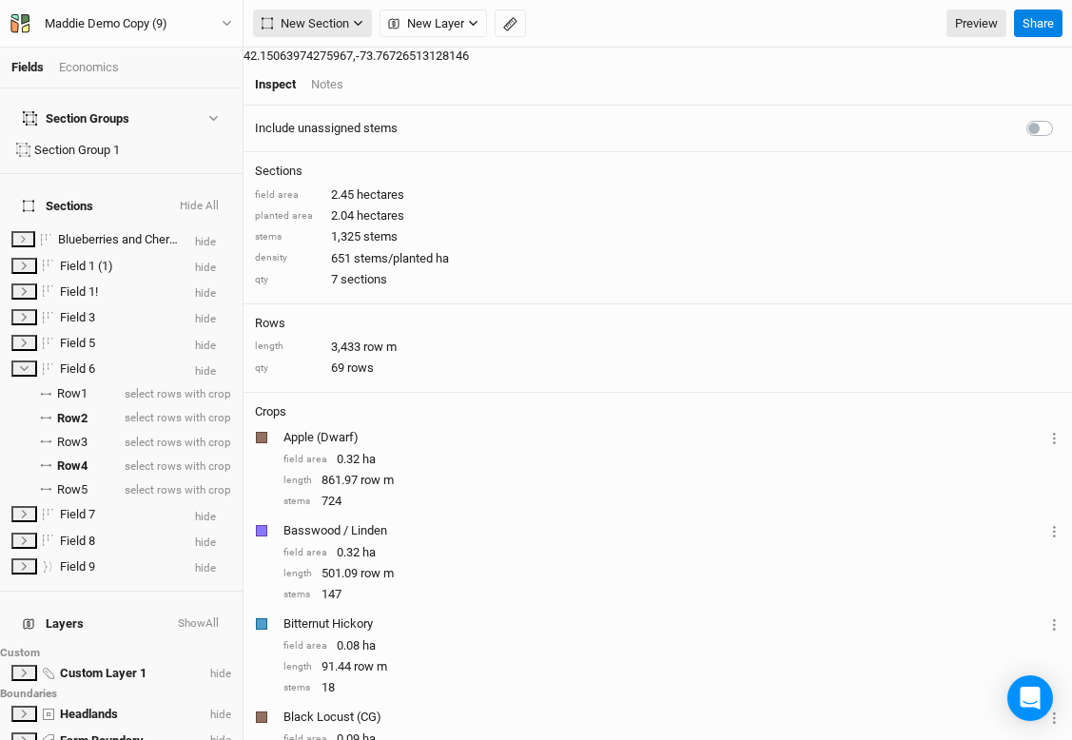
click at [329, 24] on span "New Section" at bounding box center [304, 23] width 87 height 19
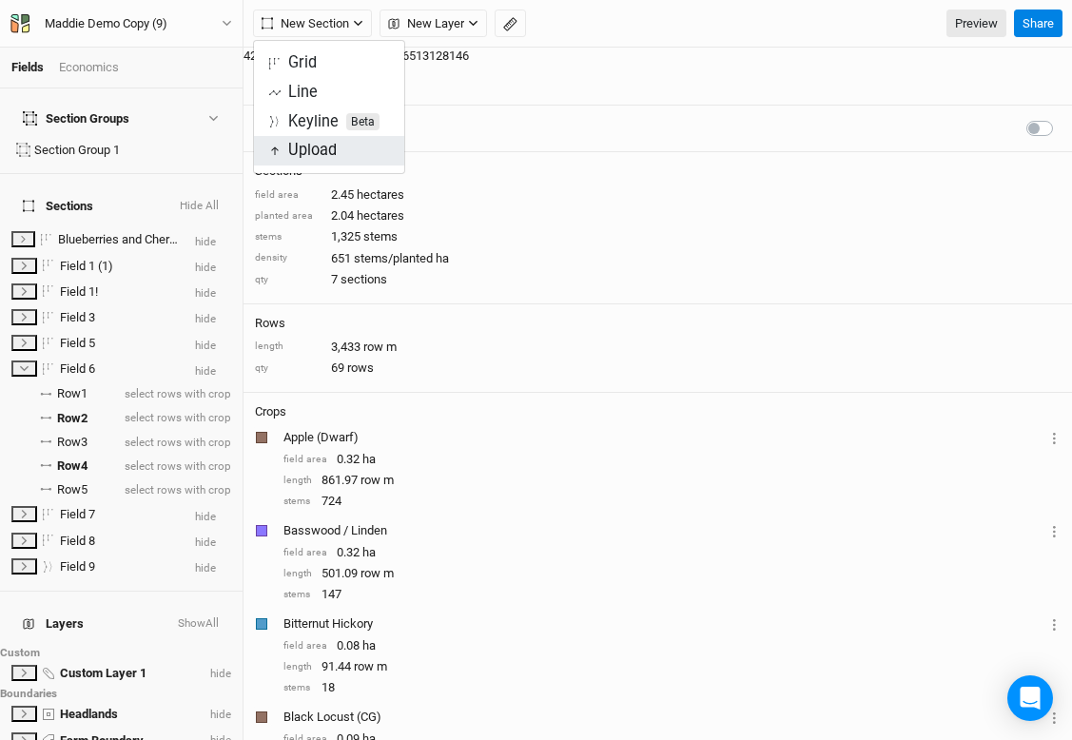
click at [316, 160] on span "Upload" at bounding box center [303, 151] width 68 height 22
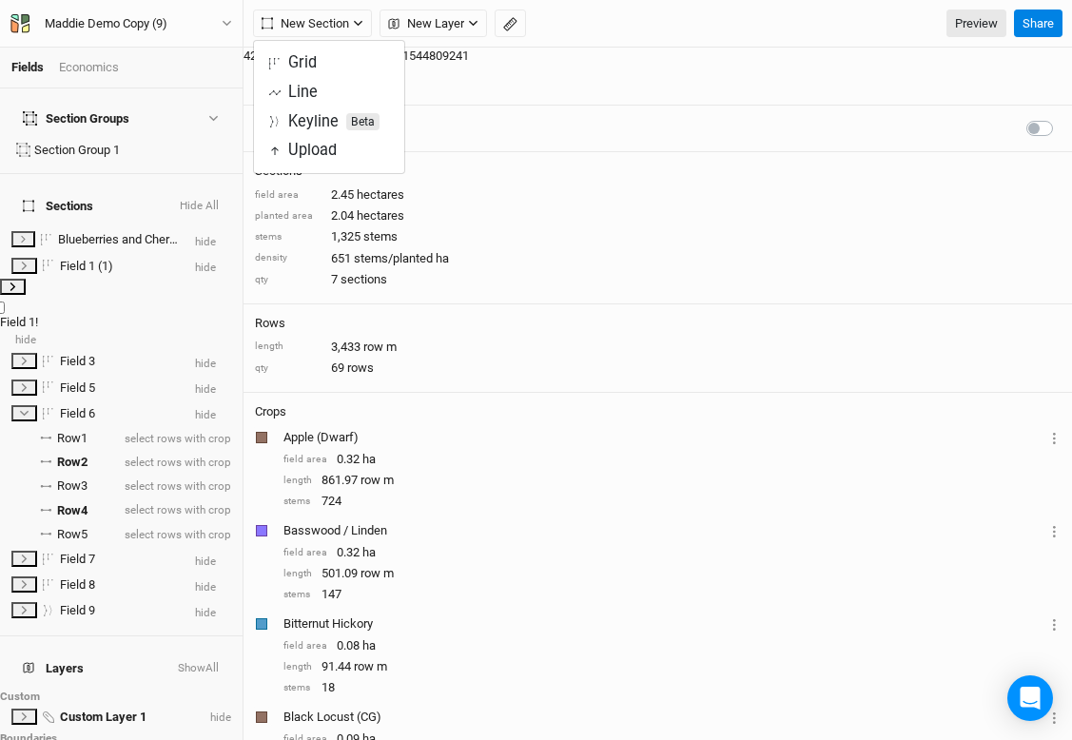
click at [11, 301] on label at bounding box center [11, 301] width 0 height 0
checkbox input "true"
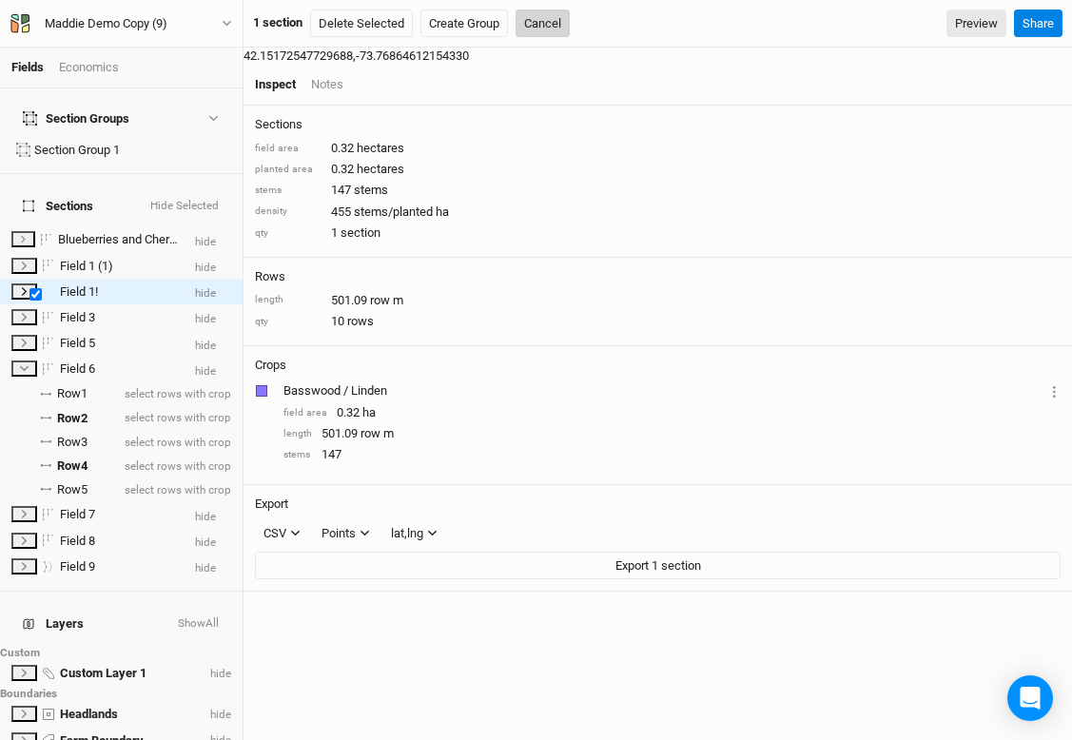
click at [546, 21] on button "Cancel" at bounding box center [542, 24] width 54 height 29
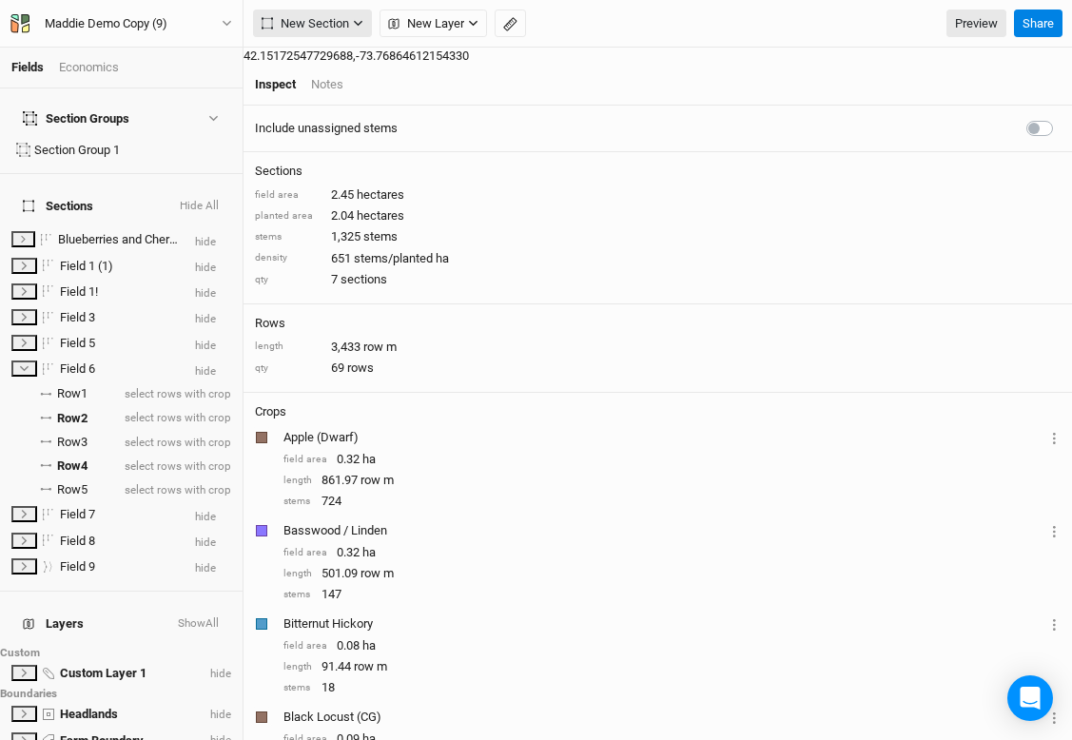
click at [297, 19] on span "New Section" at bounding box center [304, 23] width 87 height 19
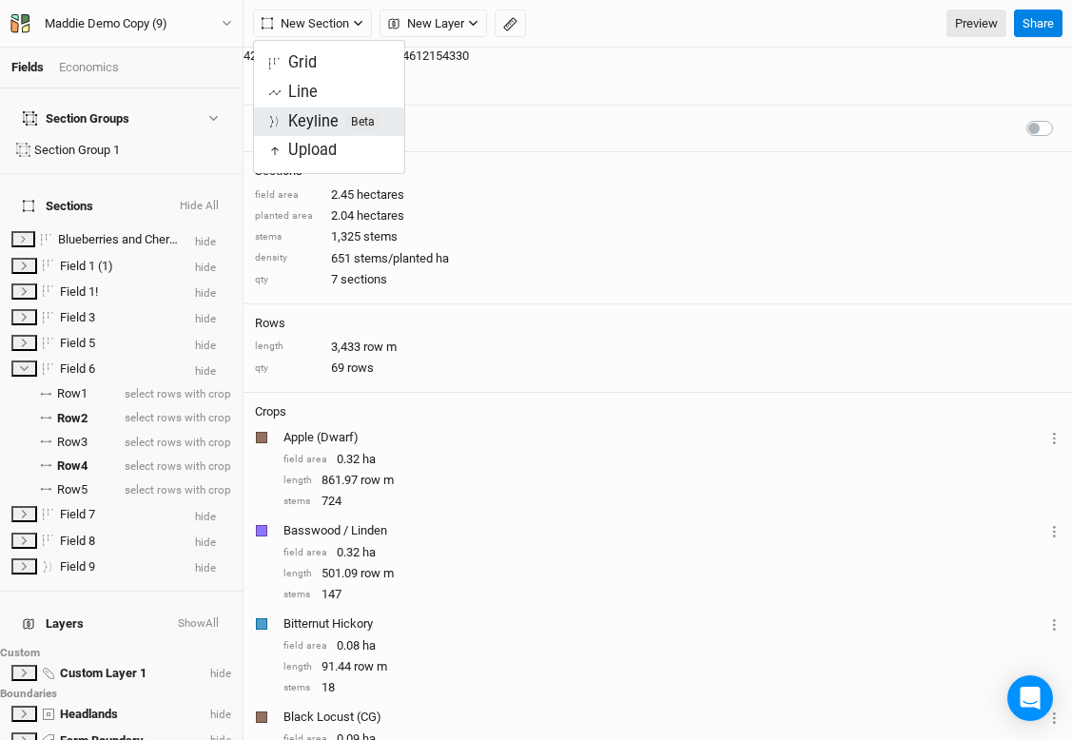
click at [327, 111] on div "Keyline Beta" at bounding box center [333, 122] width 91 height 22
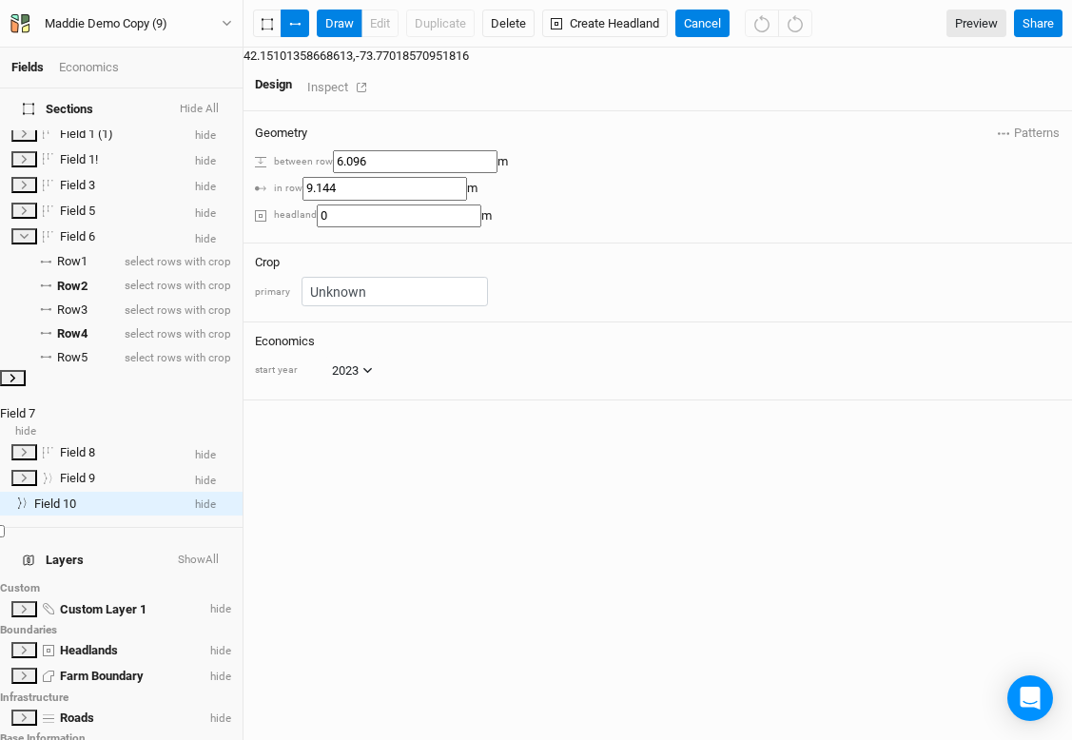
click at [11, 393] on label at bounding box center [11, 393] width 0 height 0
checkbox input "true"
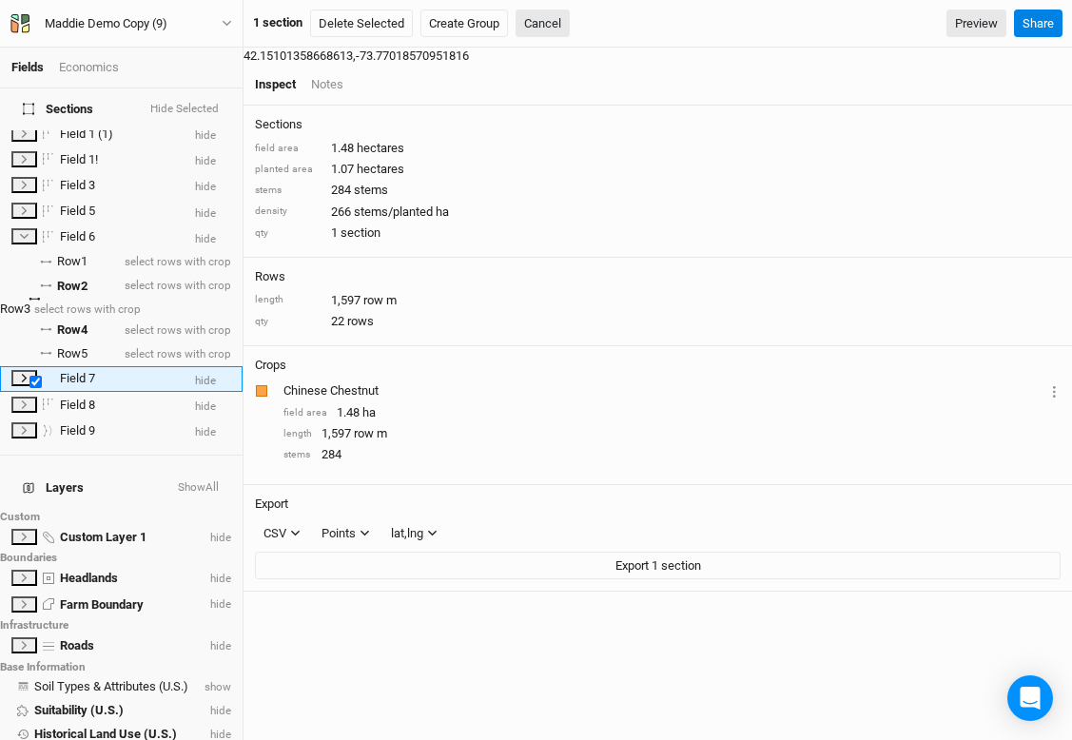
scroll to position [61, 0]
